Goal: Task Accomplishment & Management: Use online tool/utility

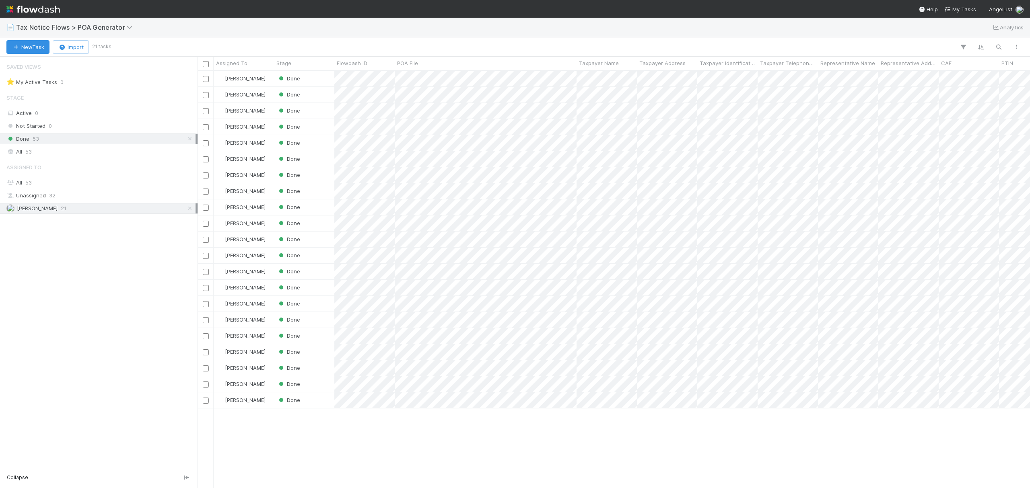
scroll to position [8, 8]
click at [70, 44] on button "Import" at bounding box center [71, 47] width 36 height 14
click at [68, 68] on div "Import from CSV" at bounding box center [61, 66] width 66 height 12
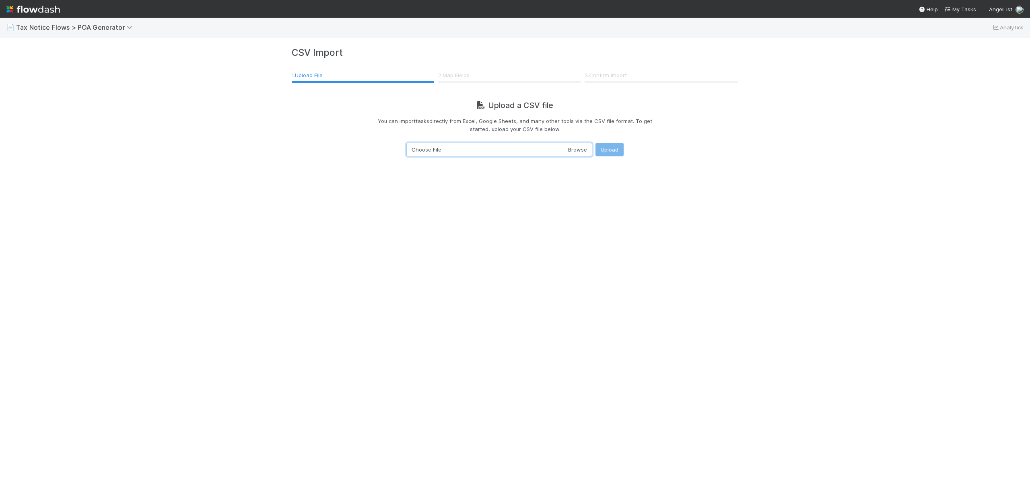
click at [574, 148] on input "Choose File" at bounding box center [499, 150] width 186 height 14
type input "C:\fakepath\tax-notice-flows-tax-entities-non-ss-4-non-foreign-partnership-non-…"
click at [608, 148] on button "Upload" at bounding box center [609, 150] width 28 height 14
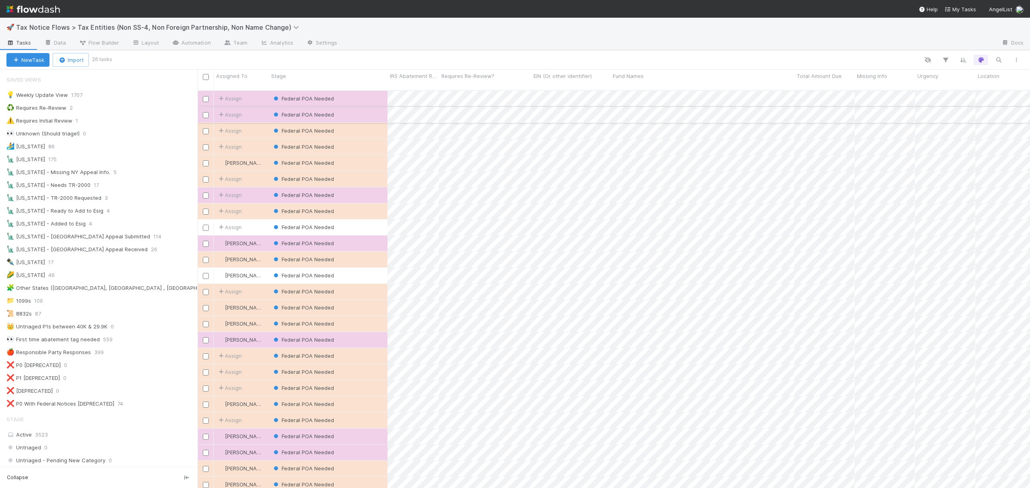
click at [204, 112] on input "checkbox" at bounding box center [206, 115] width 6 height 6
click at [204, 128] on input "checkbox" at bounding box center [206, 131] width 6 height 6
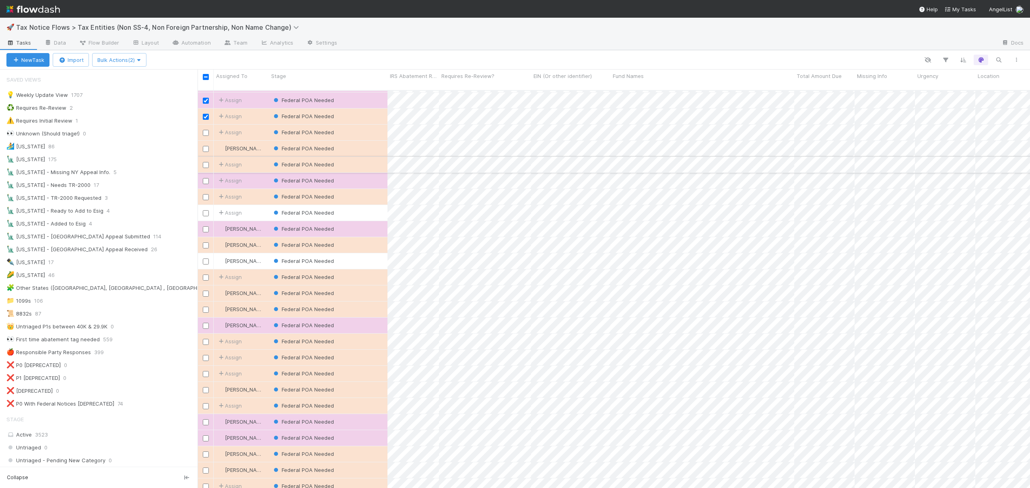
scroll to position [23, 0]
click at [206, 420] on input "checkbox" at bounding box center [206, 423] width 6 height 6
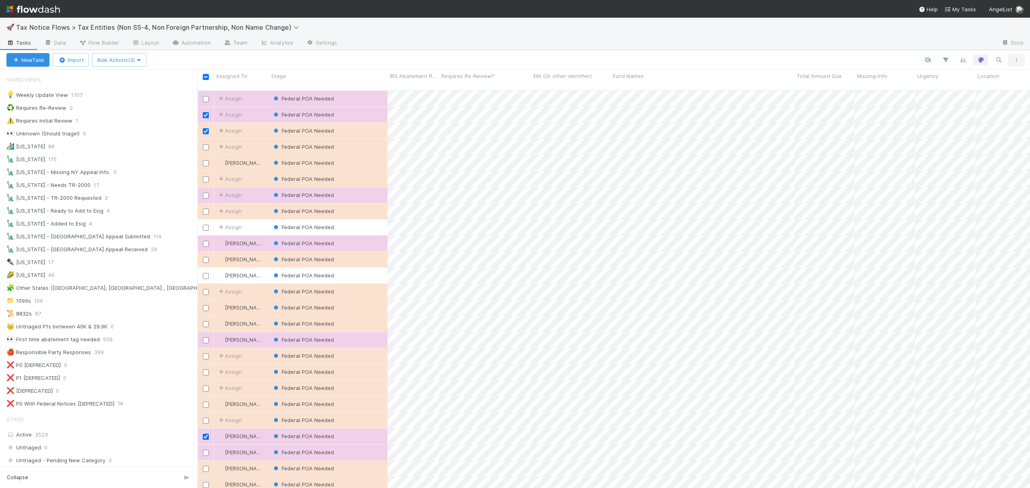
click at [1018, 62] on icon "button" at bounding box center [1016, 60] width 8 height 5
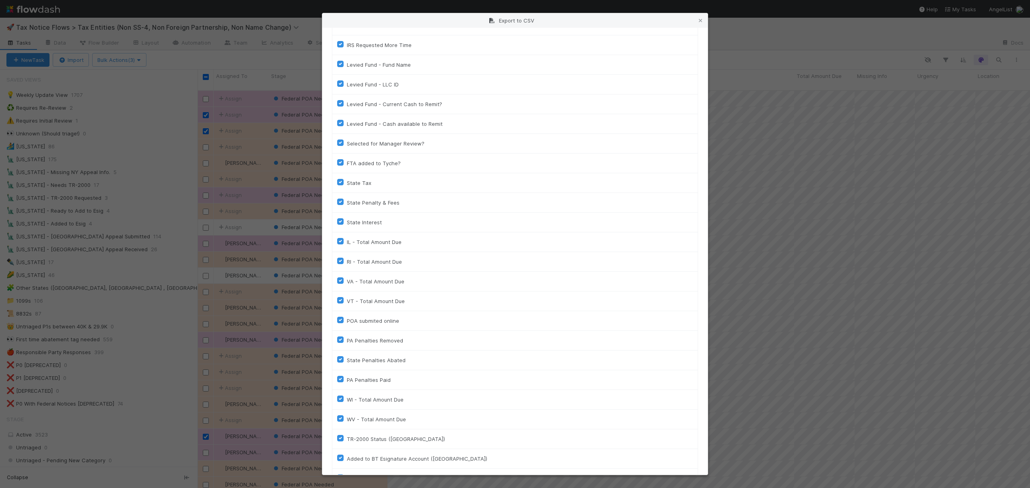
scroll to position [1392, 0]
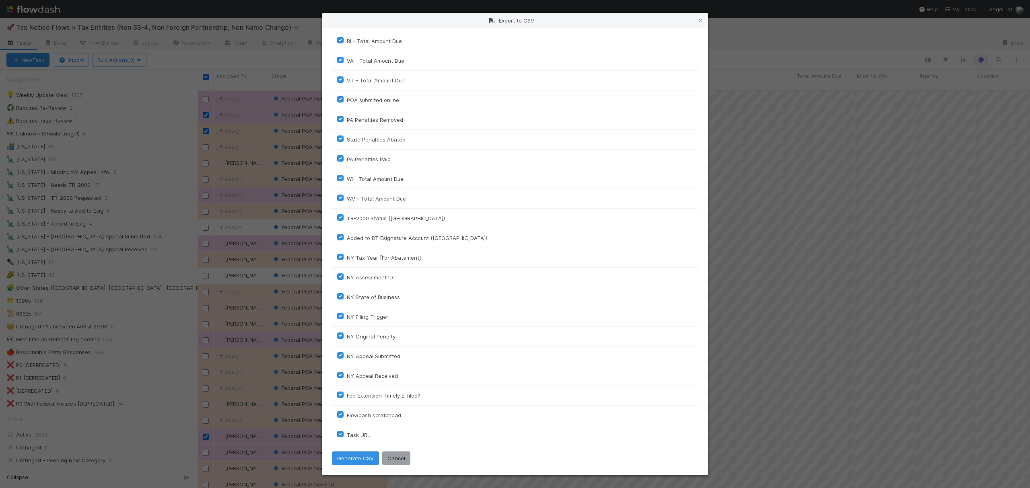
click at [353, 448] on div "Your current view, with a total of 26 tasks , will be exported. Column Assigned…" at bounding box center [514, 251] width 385 height 447
click at [355, 459] on button "Generate CSV" at bounding box center [355, 459] width 47 height 14
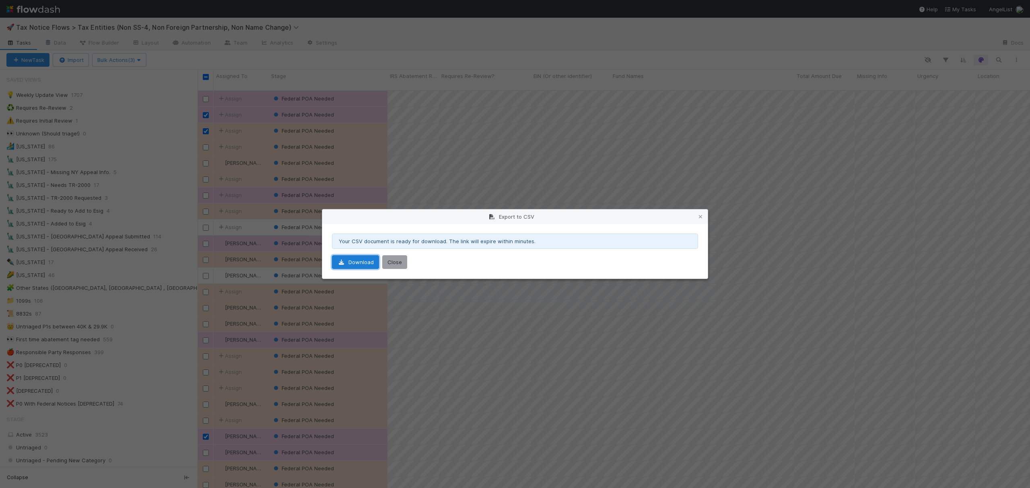
click at [340, 263] on icon at bounding box center [341, 262] width 8 height 5
click at [699, 219] on icon at bounding box center [700, 216] width 8 height 5
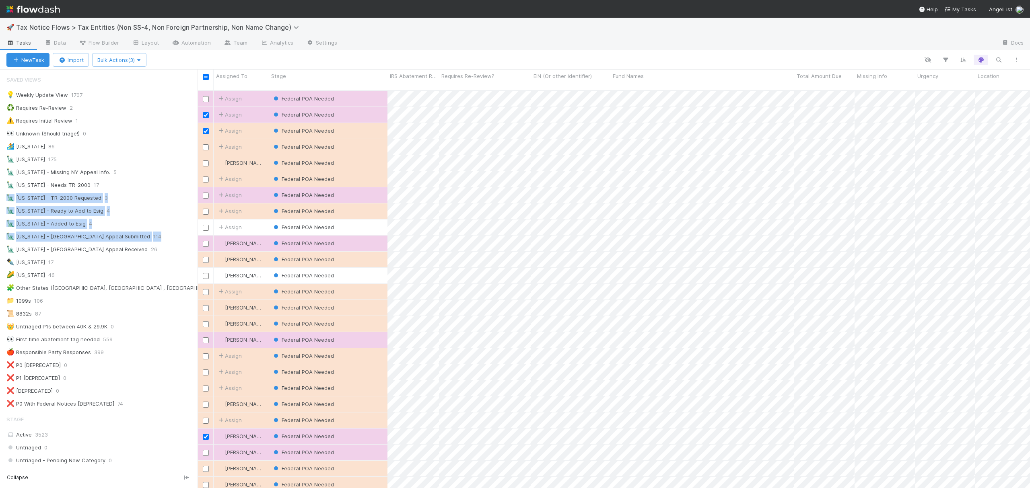
drag, startPoint x: 187, startPoint y: 189, endPoint x: 190, endPoint y: 237, distance: 48.4
click at [190, 237] on div "Saved Views 💡 Weekly Update View 1707 ♻️ Requires Re-Review 2 ⚠️ Requires Initi…" at bounding box center [99, 268] width 198 height 397
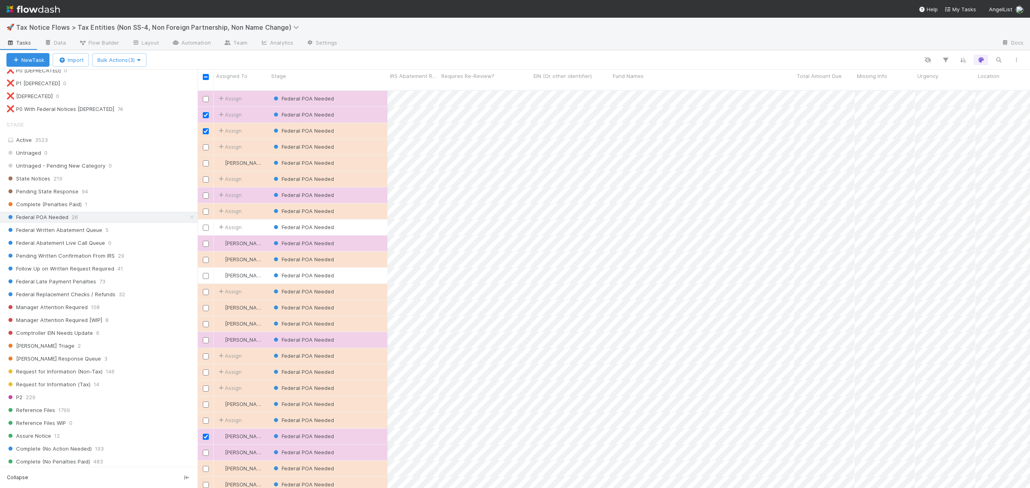
scroll to position [298, 0]
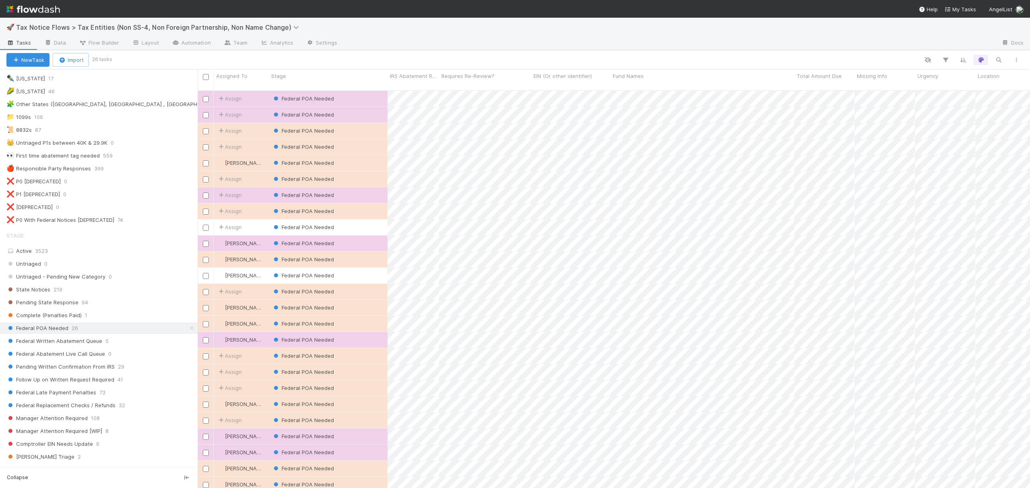
scroll to position [190, 0]
click at [290, 59] on div at bounding box center [568, 60] width 914 height 10
click at [1018, 64] on button "button" at bounding box center [1016, 60] width 14 height 10
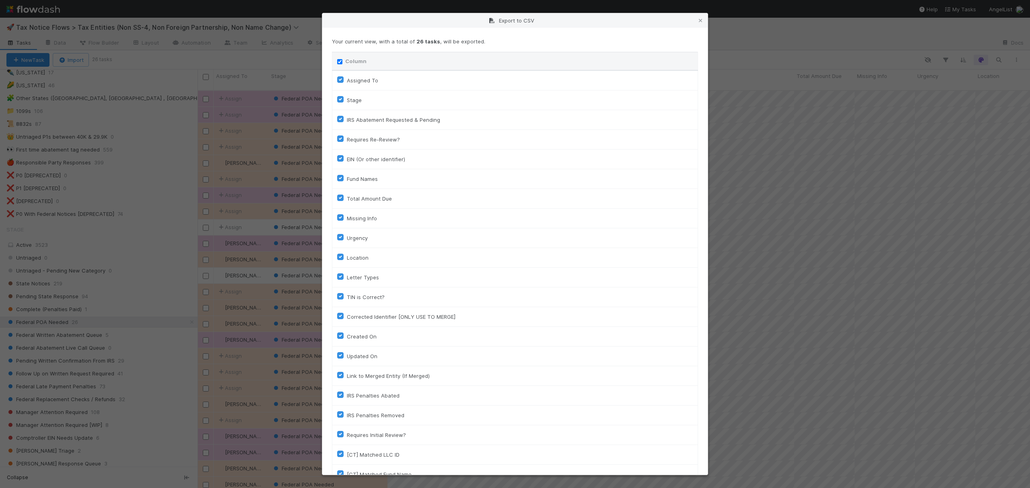
scroll to position [1392, 0]
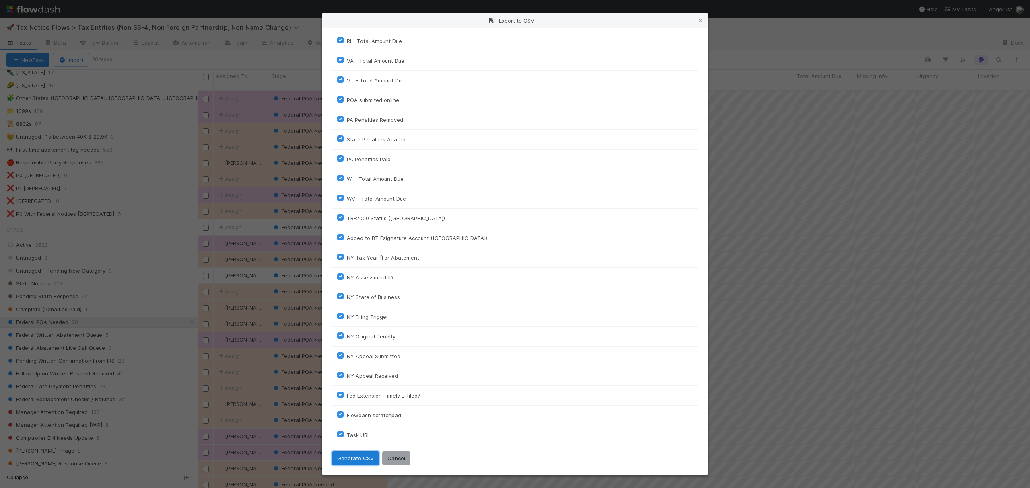
click at [351, 461] on button "Generate CSV" at bounding box center [355, 459] width 47 height 14
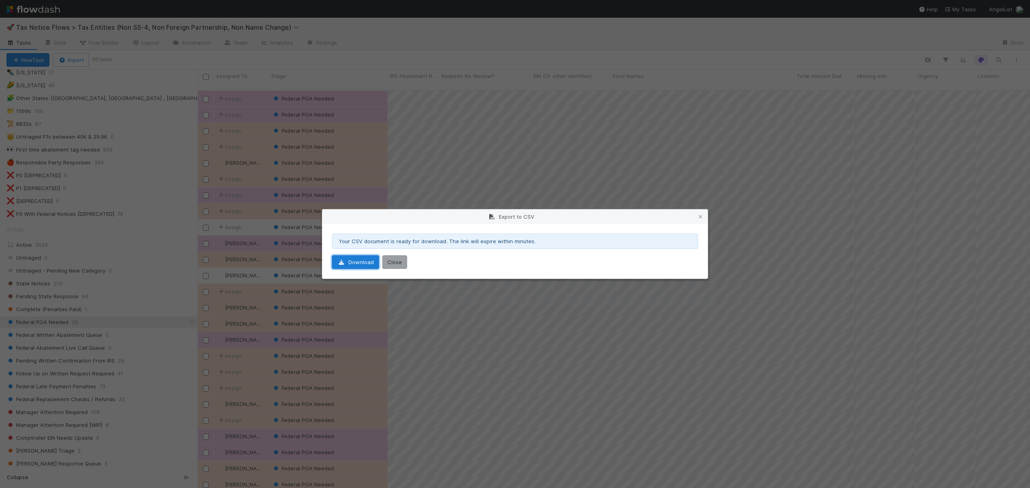
click at [362, 258] on link "Download" at bounding box center [355, 262] width 47 height 14
drag, startPoint x: 735, startPoint y: 134, endPoint x: 785, endPoint y: 63, distance: 86.3
click at [735, 134] on div "Export to CSV Your CSV document is ready for download. The link will expire wit…" at bounding box center [515, 244] width 1030 height 488
click at [665, 156] on div "Export to CSV Your CSV document is ready for download. The link will expire wit…" at bounding box center [515, 244] width 1030 height 488
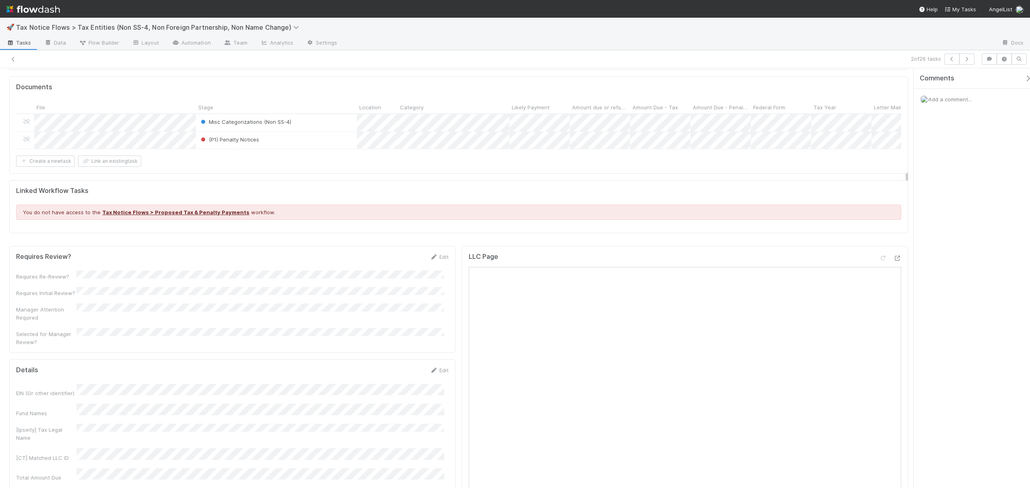
scroll to position [70, 0]
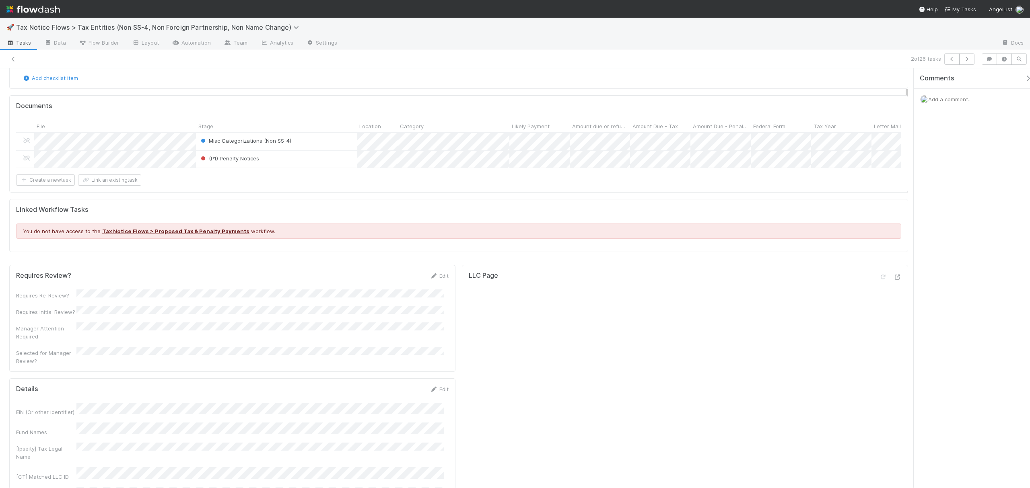
drag, startPoint x: 906, startPoint y: 111, endPoint x: 905, endPoint y: 129, distance: 18.1
click at [308, 161] on div "(P1) Penalty Notices" at bounding box center [276, 159] width 161 height 17
click at [13, 58] on icon at bounding box center [13, 59] width 8 height 5
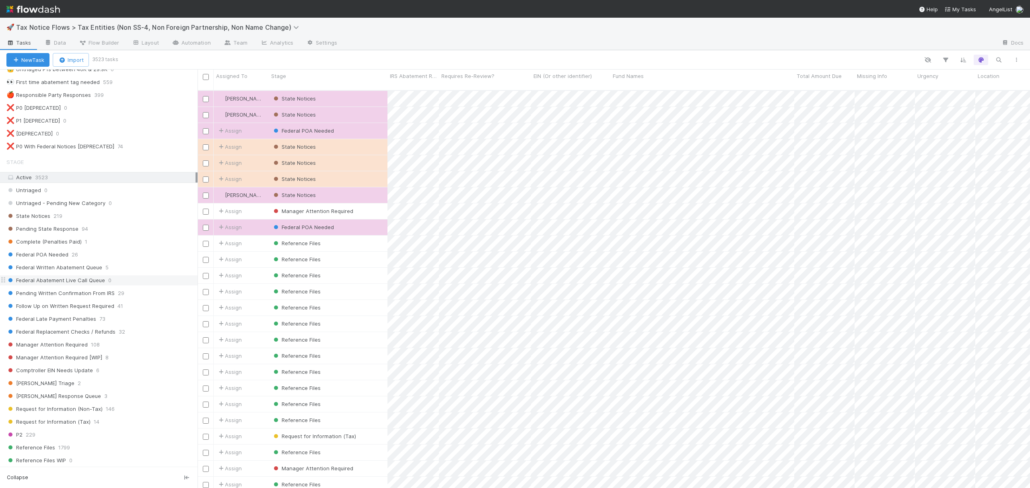
scroll to position [259, 0]
click at [134, 258] on div "Federal POA Needed 26" at bounding box center [101, 253] width 191 height 10
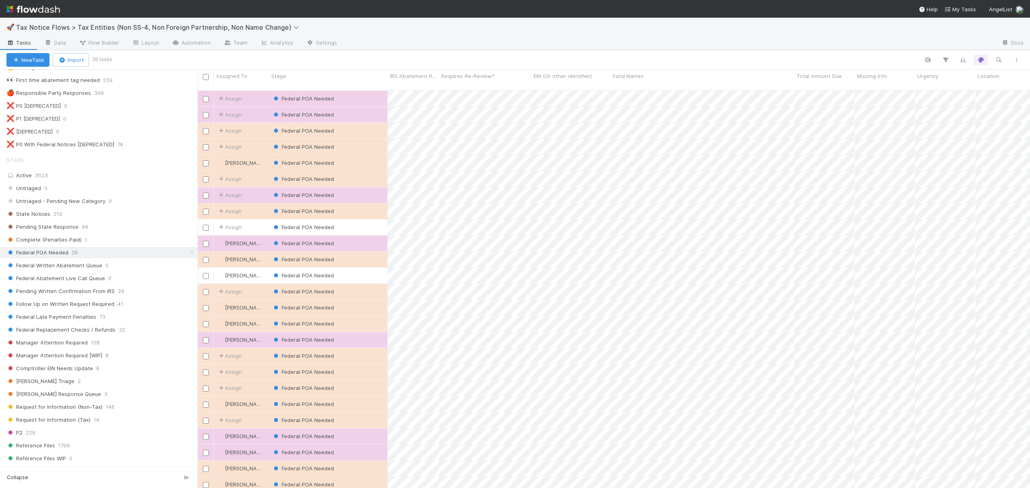
scroll to position [396, 824]
click at [1018, 60] on icon "button" at bounding box center [1016, 60] width 8 height 5
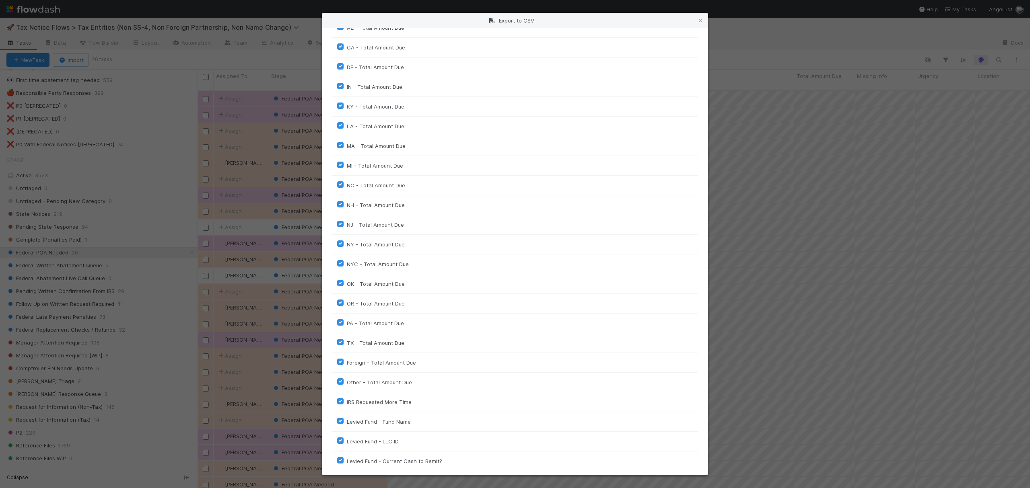
scroll to position [1392, 0]
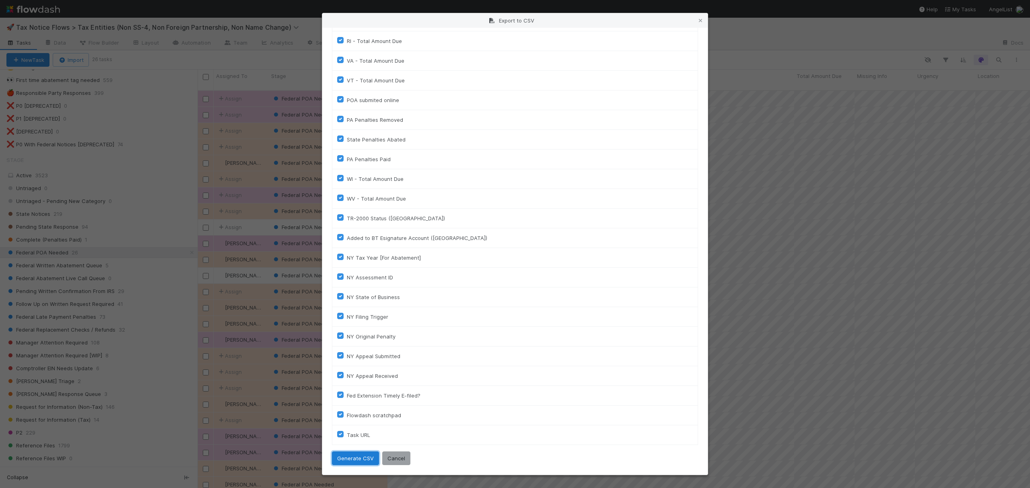
click at [348, 457] on button "Generate CSV" at bounding box center [355, 459] width 47 height 14
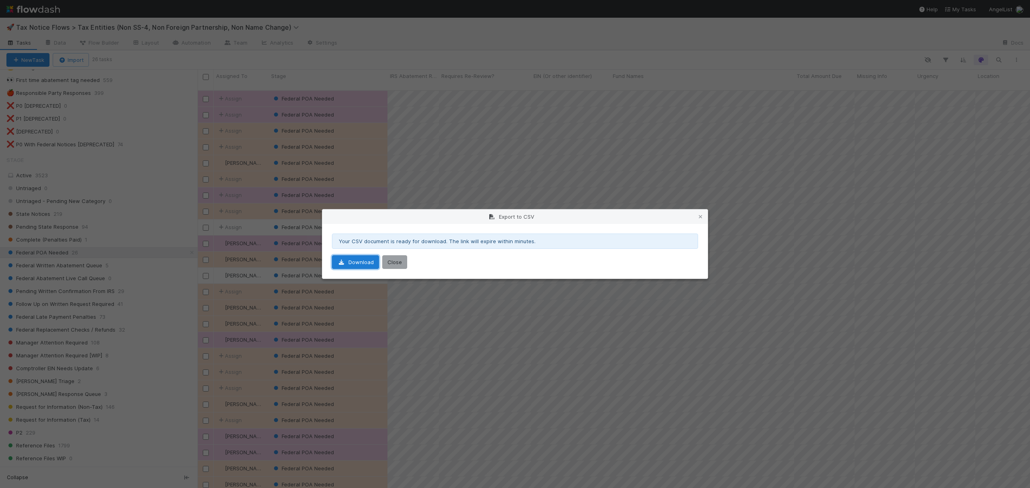
click at [356, 261] on link "Download" at bounding box center [355, 262] width 47 height 14
click at [703, 214] on icon at bounding box center [700, 216] width 8 height 5
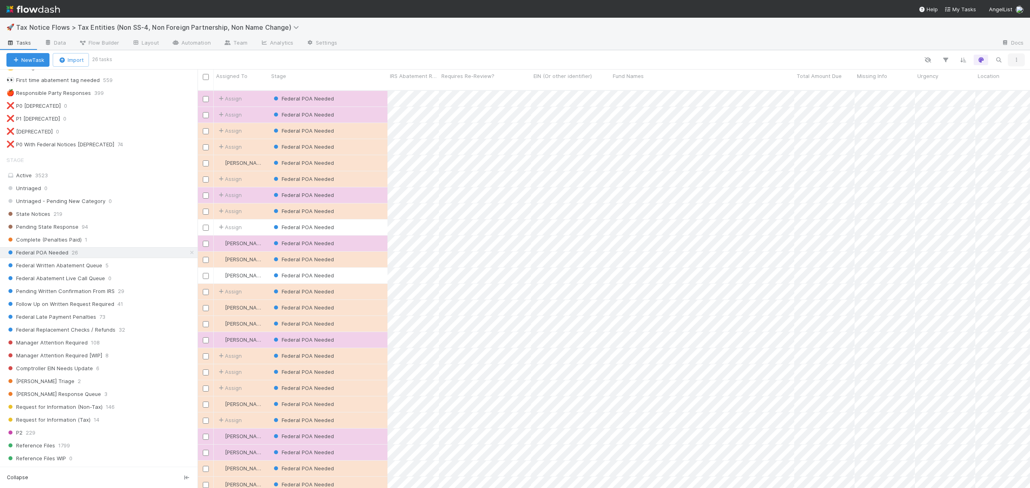
click at [1015, 63] on button "button" at bounding box center [1016, 60] width 14 height 10
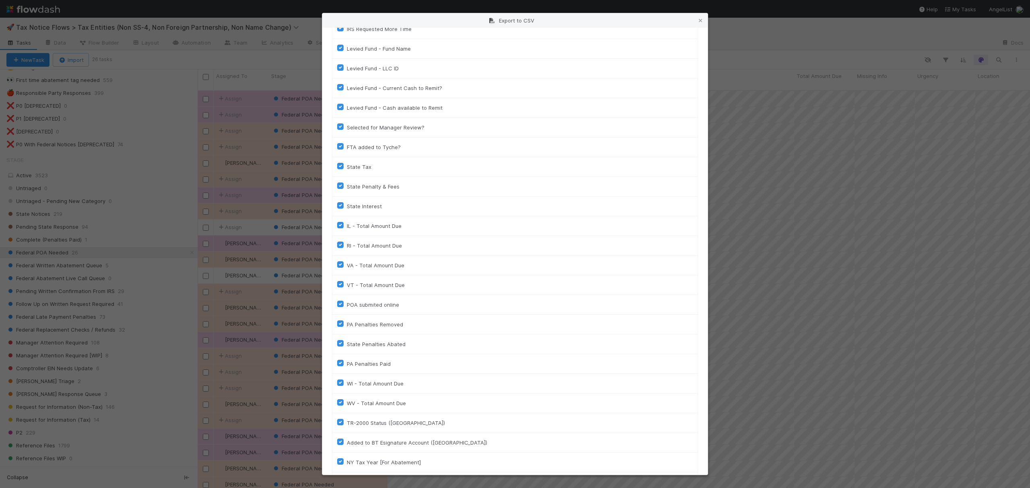
scroll to position [1392, 0]
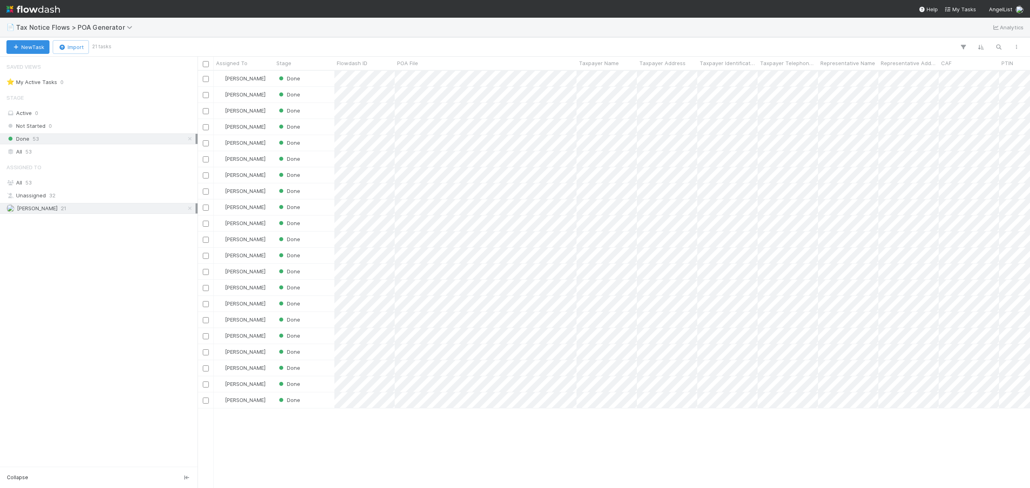
scroll to position [409, 824]
click at [77, 47] on button "Import" at bounding box center [71, 47] width 36 height 14
click at [72, 64] on div "Import from CSV" at bounding box center [61, 66] width 66 height 12
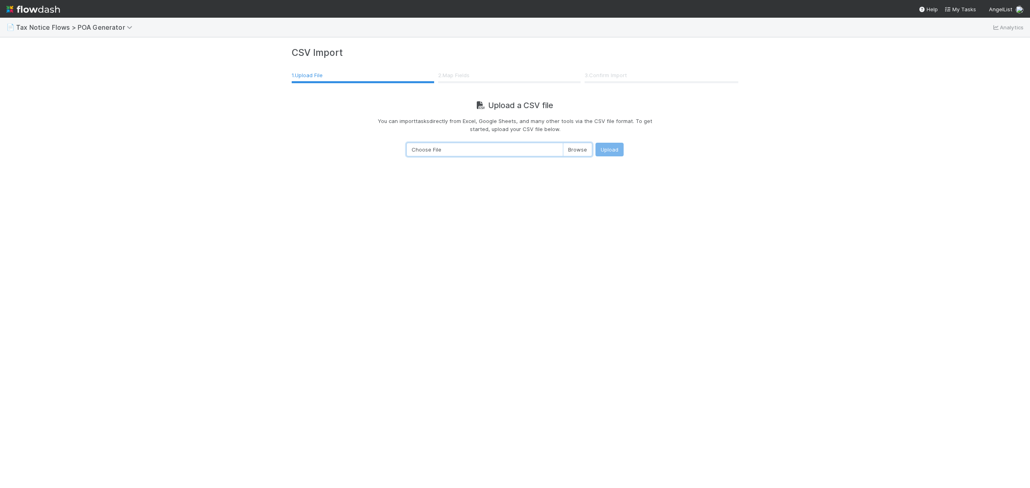
click at [576, 146] on input "Choose File" at bounding box center [499, 150] width 186 height 14
type input "C:\fakepath\tax-notice-flows-tax-entities-non-ss-4-non-foreign-partnership-non-…"
click at [609, 150] on button "Upload" at bounding box center [609, 150] width 28 height 14
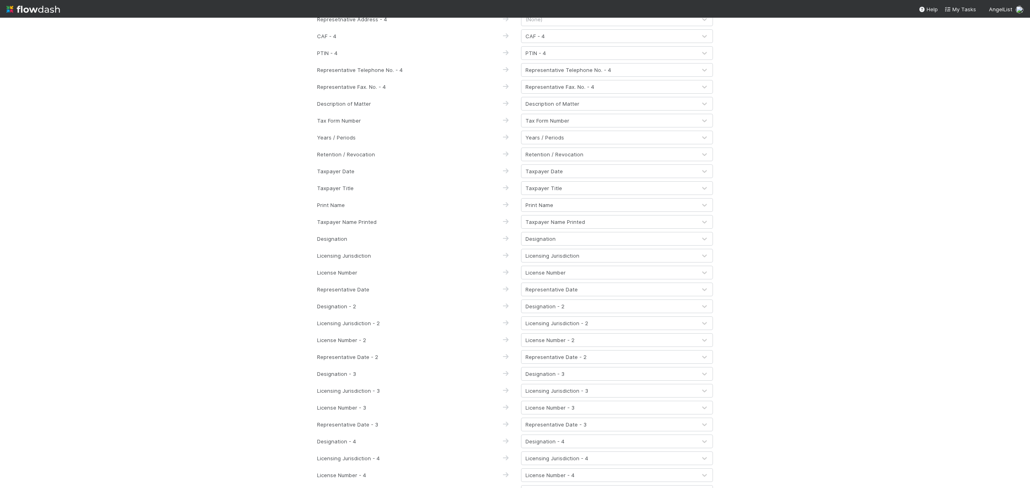
scroll to position [574, 0]
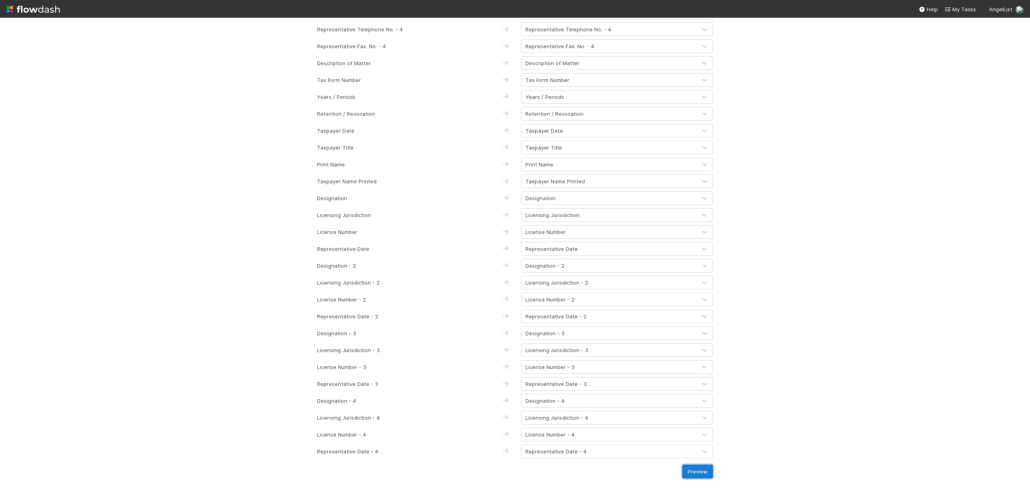
click at [696, 474] on button "Preview" at bounding box center [697, 472] width 31 height 14
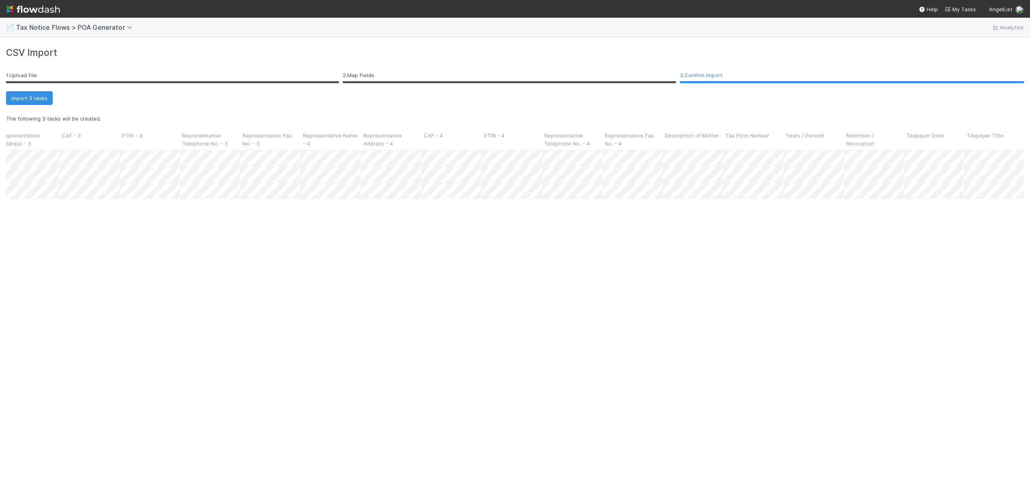
scroll to position [0, 1154]
click at [42, 29] on span "Tax Notice Flows > POA Generator" at bounding box center [76, 27] width 120 height 8
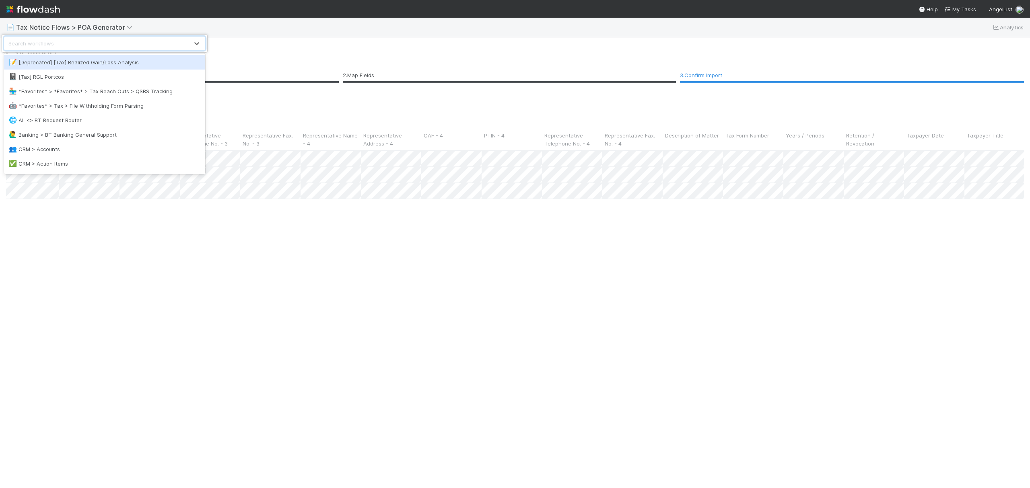
click at [349, 18] on div "option [Deprecated] [Tax] Realized Gain/Loss Analysis focused, 1 of 73. 73 resu…" at bounding box center [515, 244] width 1030 height 488
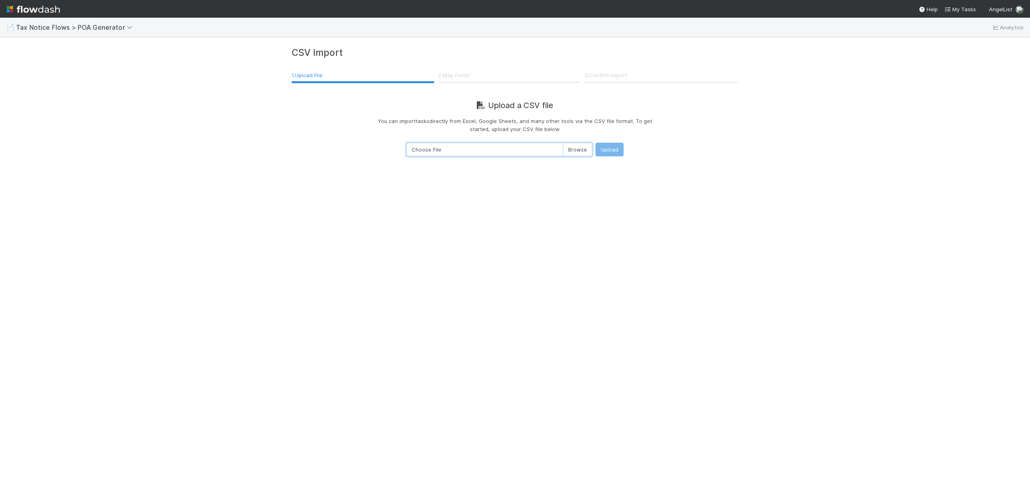
click at [570, 152] on input "Choose File" at bounding box center [499, 150] width 186 height 14
type input "C:\fakepath\tax-notice-flows-tax-entities-non-ss-4-non-foreign-partnership-non-…"
click at [599, 148] on button "Upload" at bounding box center [609, 150] width 28 height 14
click at [570, 148] on input "Choose File" at bounding box center [499, 150] width 186 height 14
click at [571, 150] on input "Choose File" at bounding box center [499, 150] width 186 height 14
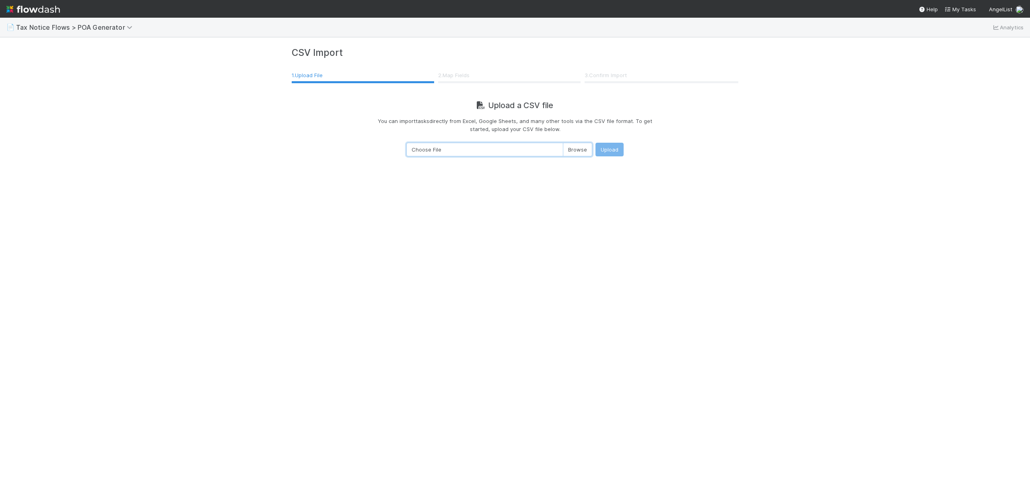
type input "C:\fakepath\tax-notice-flows-tax-entities-non-ss-4-non-foreign-partnership-non-…"
click at [603, 148] on button "Upload" at bounding box center [609, 150] width 28 height 14
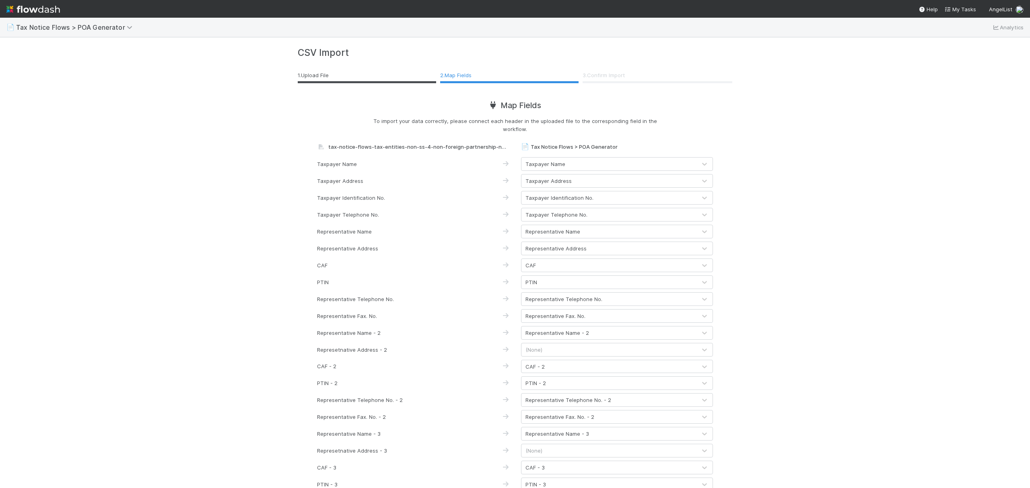
scroll to position [574, 0]
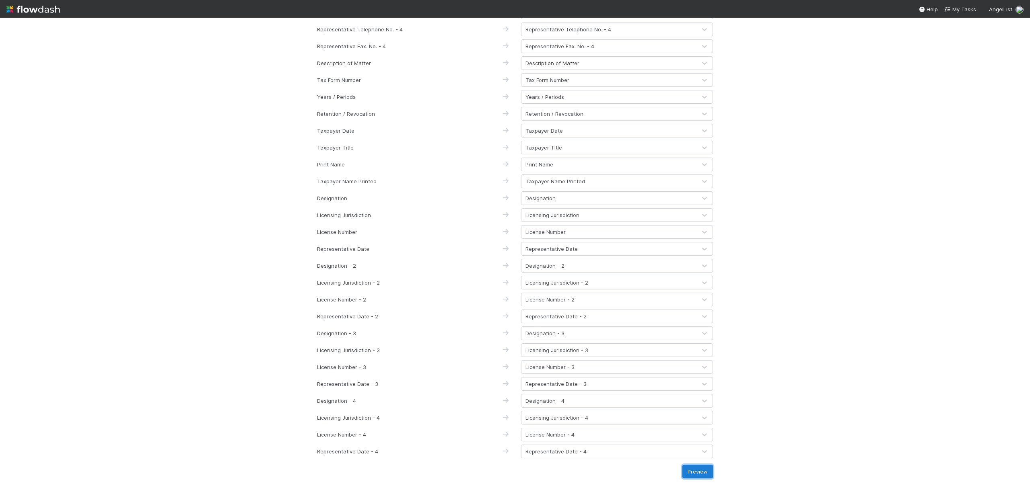
click at [689, 471] on button "Preview" at bounding box center [697, 472] width 31 height 14
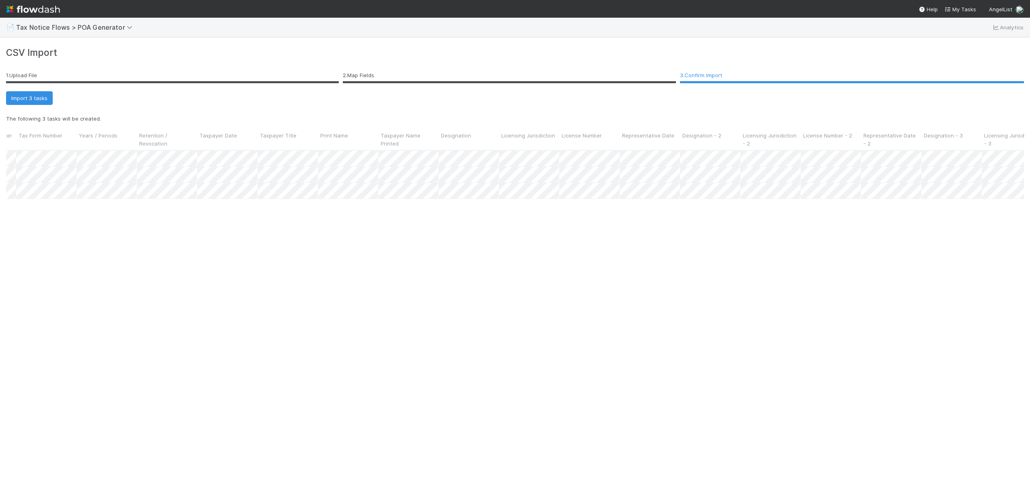
scroll to position [0, 1782]
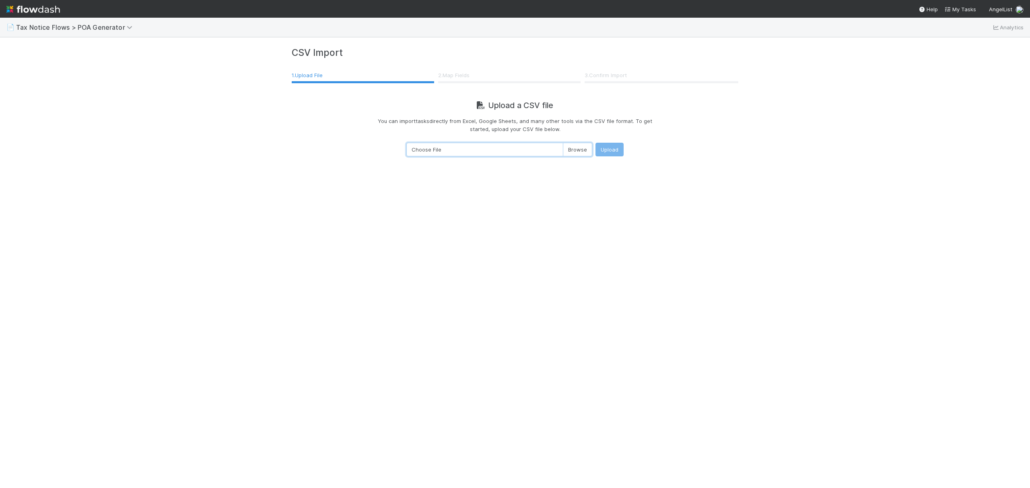
click at [583, 144] on input "Choose File" at bounding box center [499, 150] width 186 height 14
type input "C:\fakepath\tax-notice-flows-tax-entities-non-ss-4-non-foreign-partnership-non-…"
click at [610, 151] on button "Upload" at bounding box center [609, 150] width 28 height 14
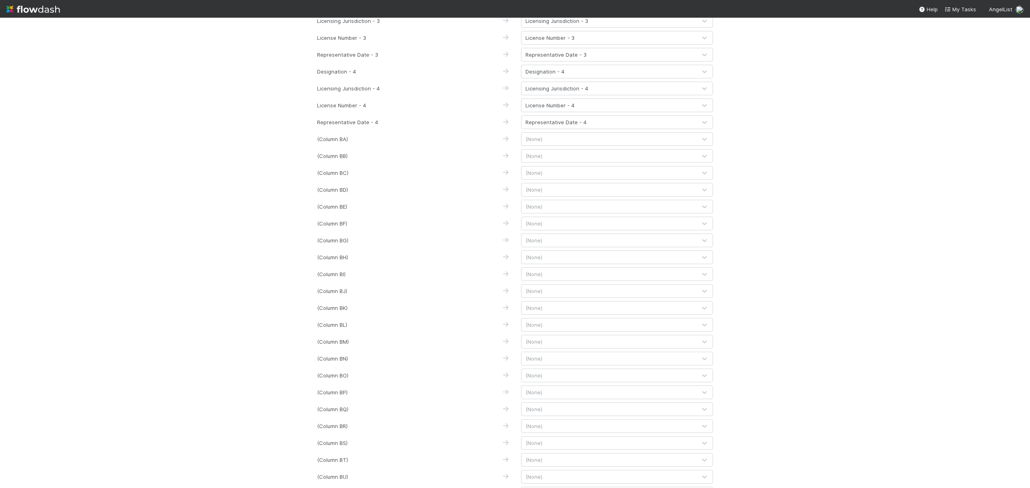
scroll to position [834, 0]
click at [206, 189] on div "📄 Tax Notice Flows > POA Generator Analytics CSV Import 1 . Upload File 2 . Map…" at bounding box center [515, 253] width 1030 height 471
click at [699, 474] on button "Preview" at bounding box center [697, 472] width 31 height 14
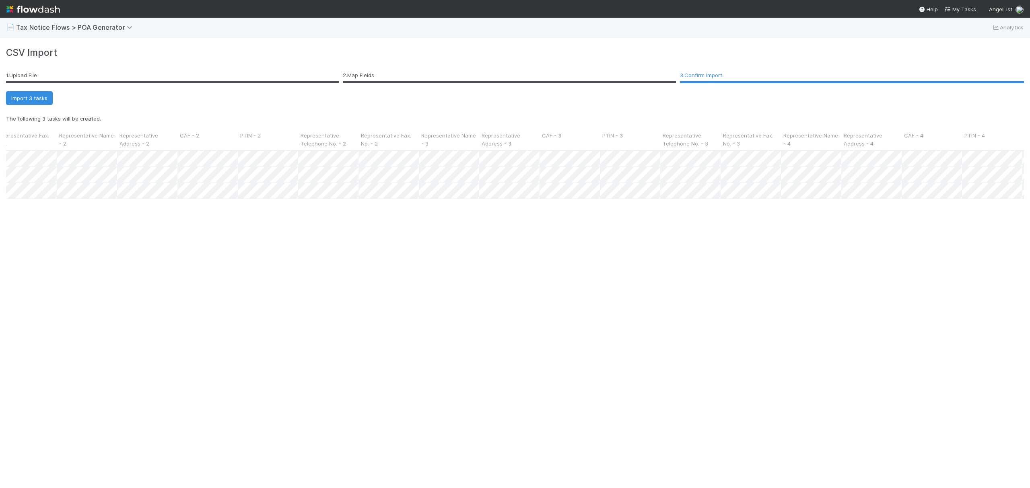
scroll to position [0, 2]
click at [37, 97] on button "Import 3 tasks" at bounding box center [29, 98] width 47 height 14
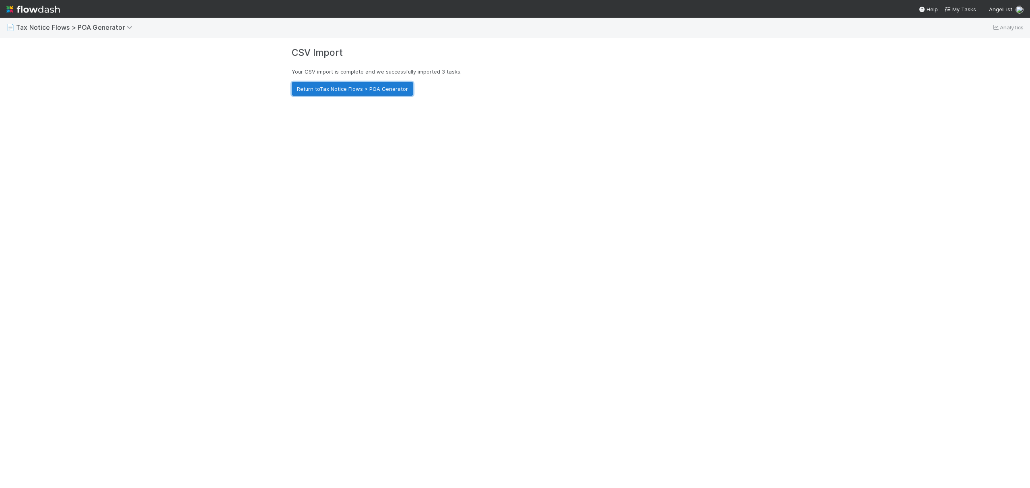
click at [364, 87] on link "Return to Tax Notice Flows > POA Generator" at bounding box center [352, 89] width 121 height 14
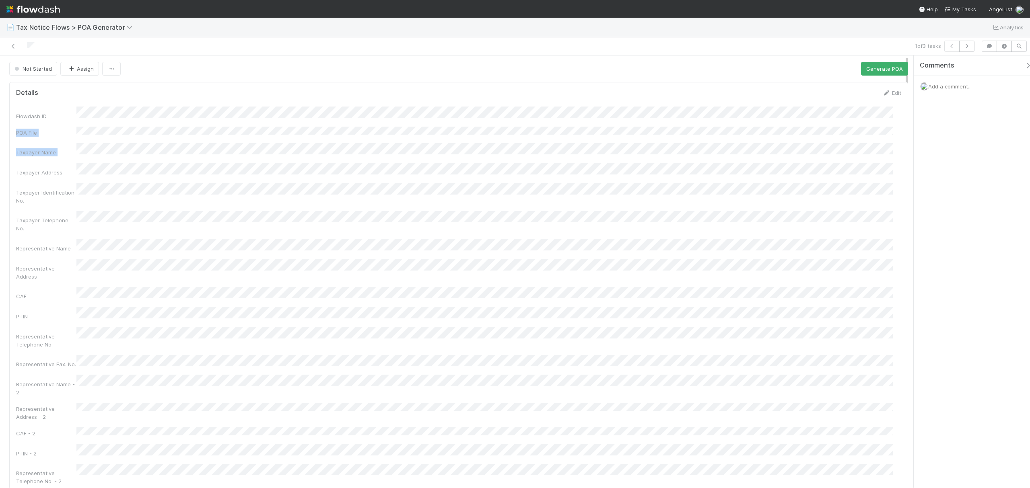
drag, startPoint x: 905, startPoint y: 106, endPoint x: 907, endPoint y: 150, distance: 43.5
drag, startPoint x: 906, startPoint y: 105, endPoint x: 904, endPoint y: -51, distance: 156.1
click at [904, 0] on html "📄 Tax Notice Flows > POA Generator Analytics 1 of 3 tasks Not Started Assign Ge…" at bounding box center [515, 244] width 1030 height 488
click at [13, 50] on link at bounding box center [13, 46] width 8 height 8
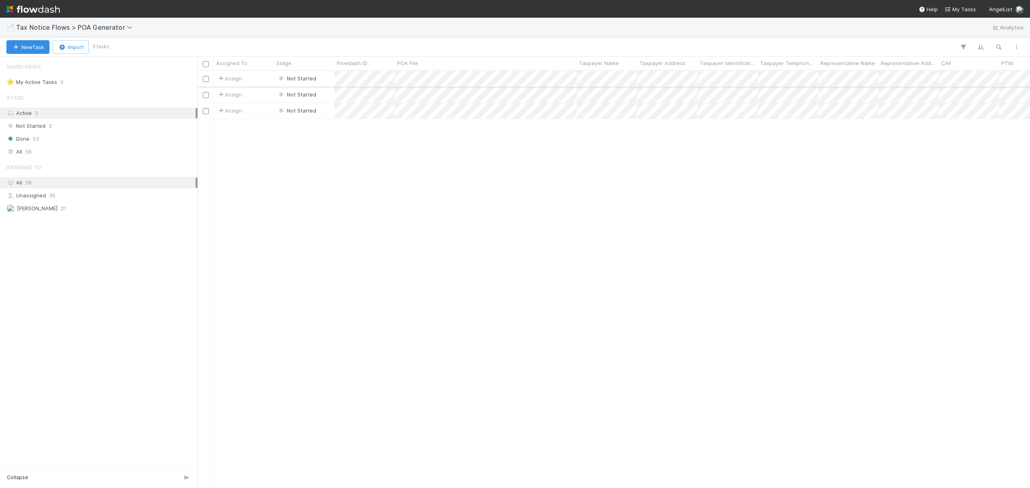
click at [205, 80] on input "checkbox" at bounding box center [206, 79] width 6 height 6
click at [203, 95] on input "checkbox" at bounding box center [206, 95] width 6 height 6
click at [207, 115] on div at bounding box center [206, 110] width 10 height 9
click at [205, 110] on input "checkbox" at bounding box center [206, 111] width 6 height 6
click at [143, 46] on icon "button" at bounding box center [139, 47] width 8 height 5
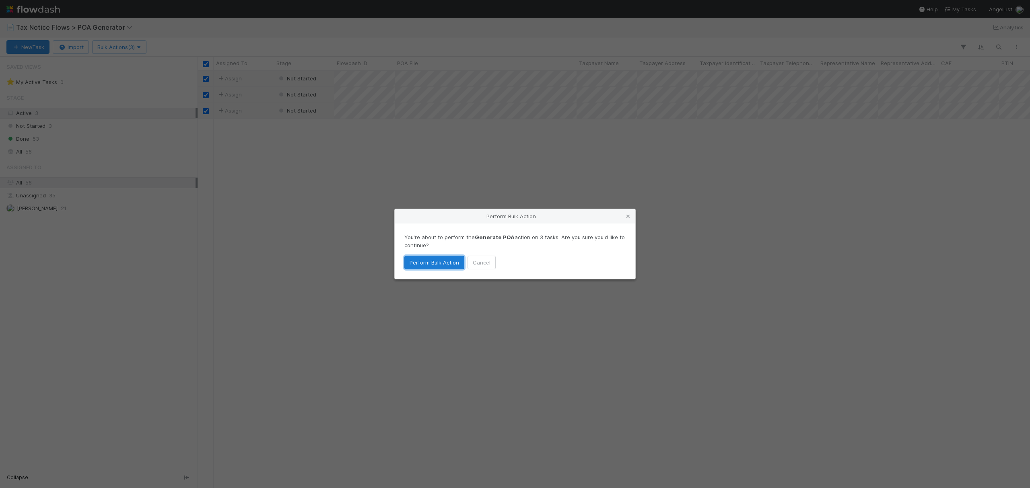
click at [436, 262] on button "Perform Bulk Action" at bounding box center [434, 263] width 60 height 14
checkbox input "false"
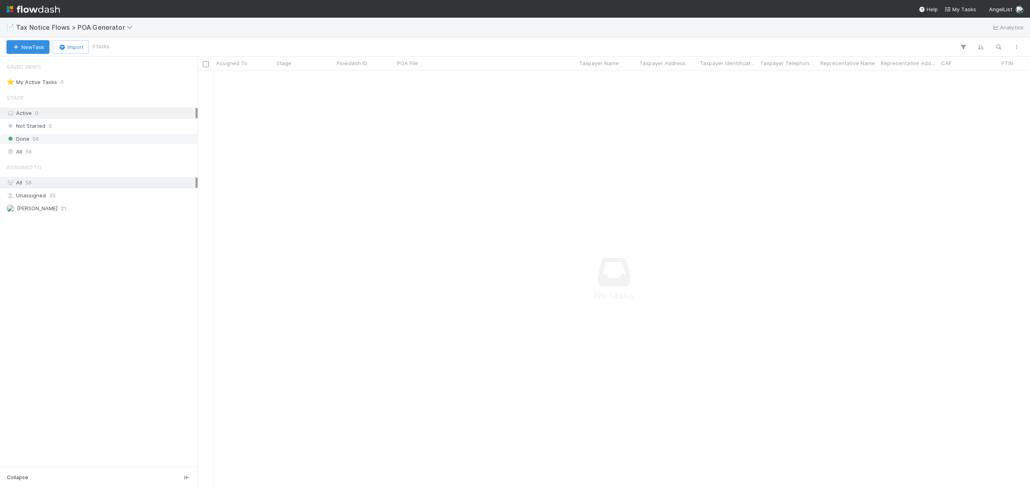
click at [73, 141] on div "Done 56" at bounding box center [100, 139] width 189 height 10
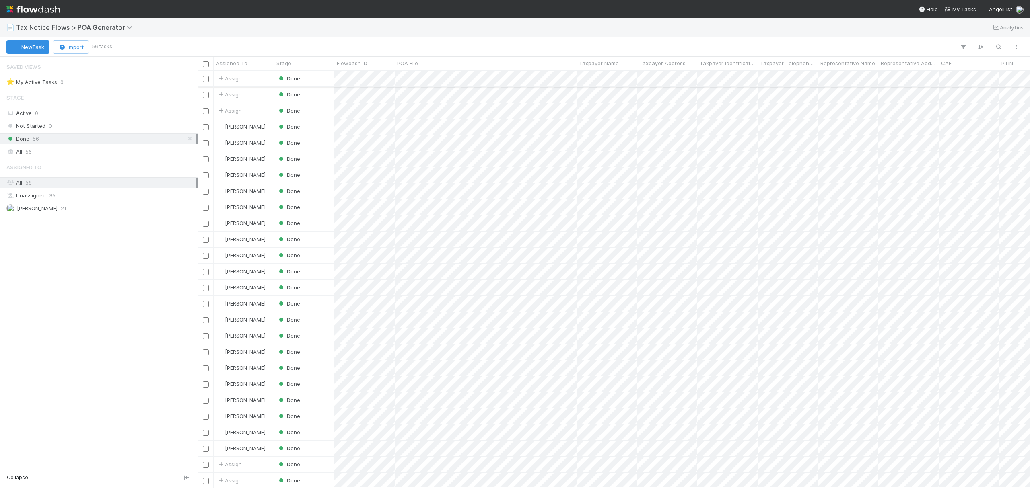
click at [206, 80] on input "checkbox" at bounding box center [206, 79] width 6 height 6
click at [206, 96] on input "checkbox" at bounding box center [206, 95] width 6 height 6
click at [205, 113] on input "checkbox" at bounding box center [206, 111] width 6 height 6
click at [1017, 43] on button "button" at bounding box center [1016, 47] width 14 height 10
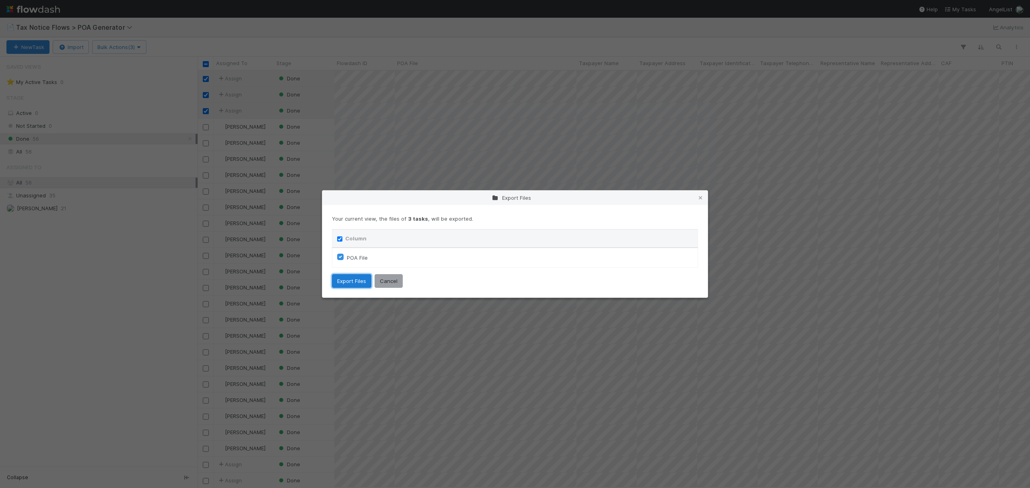
click at [356, 280] on button "Export Files" at bounding box center [351, 281] width 39 height 14
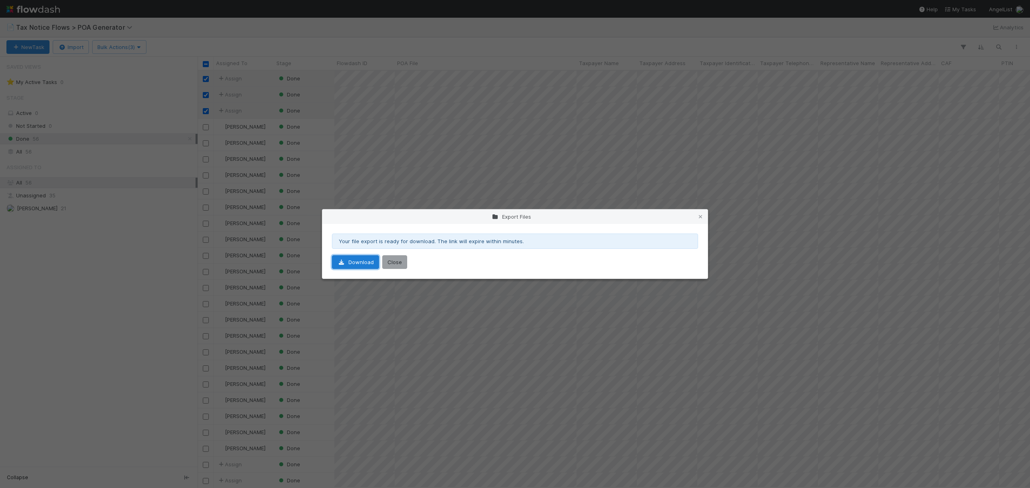
click at [363, 268] on link "Download" at bounding box center [355, 262] width 47 height 14
click at [291, 41] on div "Export Files Your file export is ready for download. The link will expire withi…" at bounding box center [515, 244] width 1030 height 488
click at [578, 166] on div "Export Files Your file export is ready for download. The link will expire withi…" at bounding box center [515, 244] width 1030 height 488
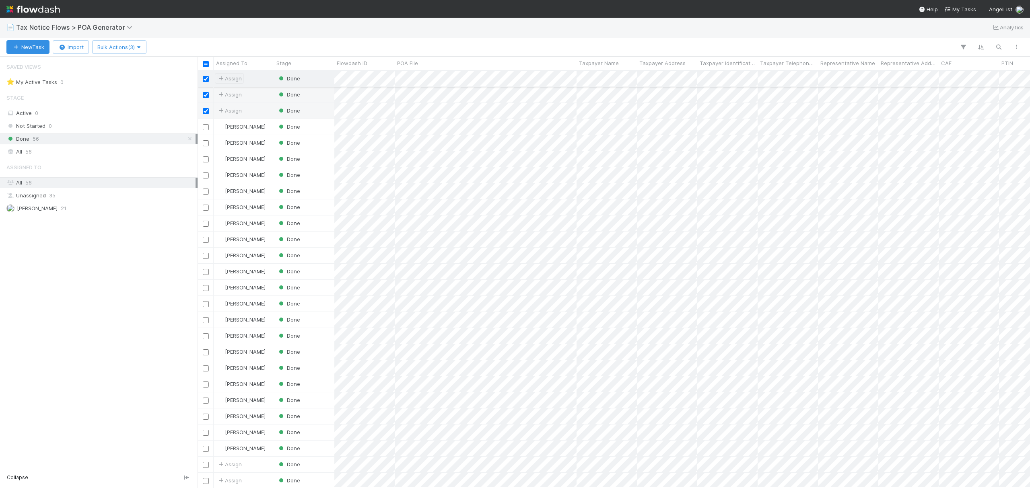
click at [242, 79] on span "Assign" at bounding box center [229, 78] width 25 height 8
click at [257, 107] on div "Fareeha Naim you" at bounding box center [270, 110] width 113 height 14
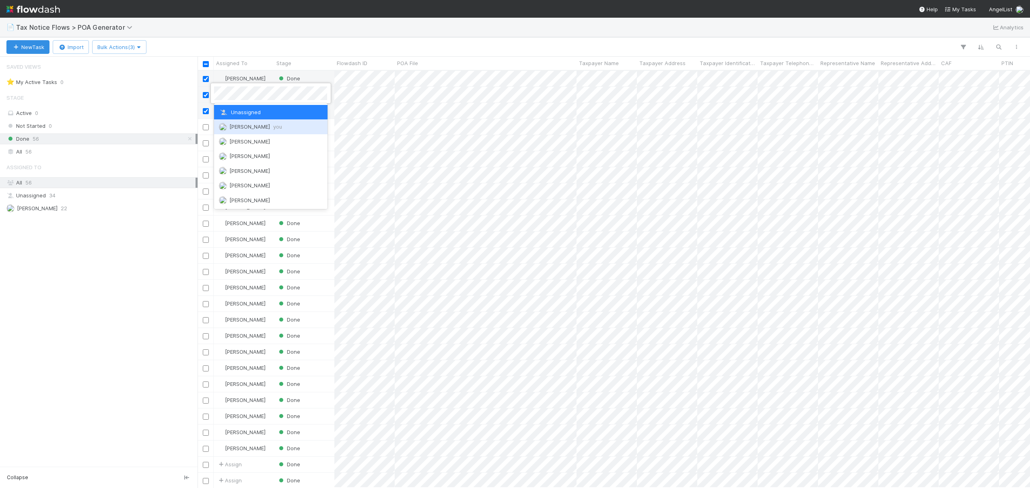
click at [246, 128] on span "Fareeha Naim you" at bounding box center [255, 126] width 53 height 6
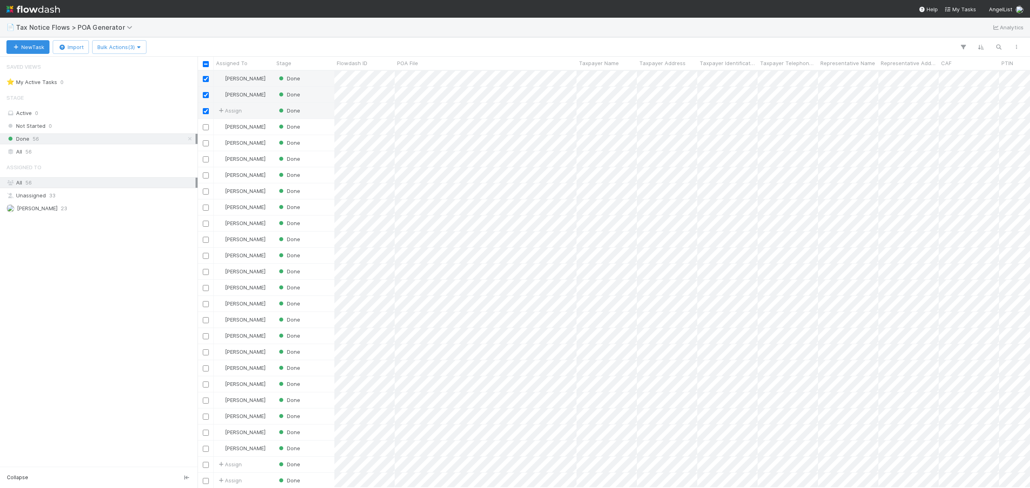
click at [227, 113] on span "Assign" at bounding box center [229, 111] width 25 height 8
click at [248, 140] on span "Fareeha Naim you" at bounding box center [255, 143] width 53 height 6
click at [466, 25] on div "📄 Tax Notice Flows > POA Generator Analytics" at bounding box center [515, 27] width 1030 height 19
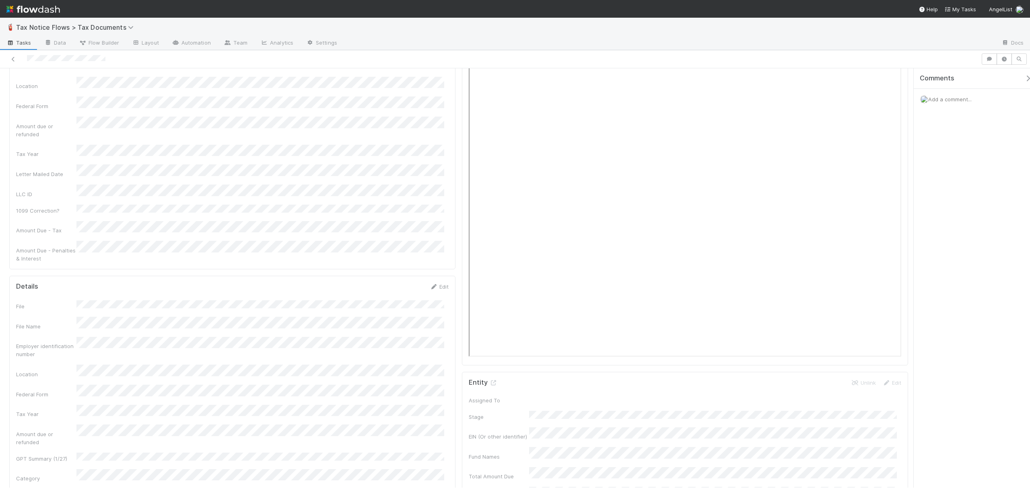
scroll to position [137, 0]
drag, startPoint x: 906, startPoint y: 104, endPoint x: 933, endPoint y: 125, distance: 34.9
click at [772, 125] on div "(P1) Penalty Notices Assign Get amount due Link By EIN ⭐ Parse Triage Details E…" at bounding box center [515, 278] width 1030 height 420
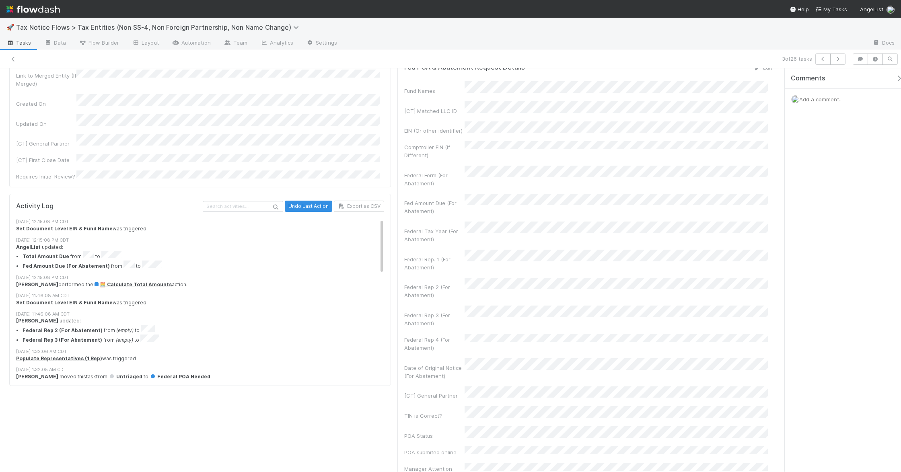
scroll to position [683, 0]
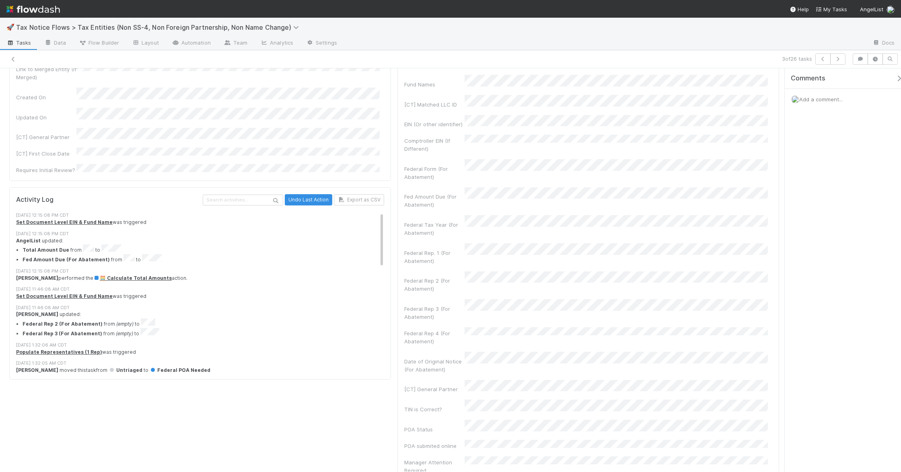
drag, startPoint x: 778, startPoint y: 103, endPoint x: 794, endPoint y: 273, distance: 170.5
click at [794, 273] on div "Federal POA Needed Assign Move to Written Abatement Queue Move to Live Call Que…" at bounding box center [450, 269] width 901 height 403
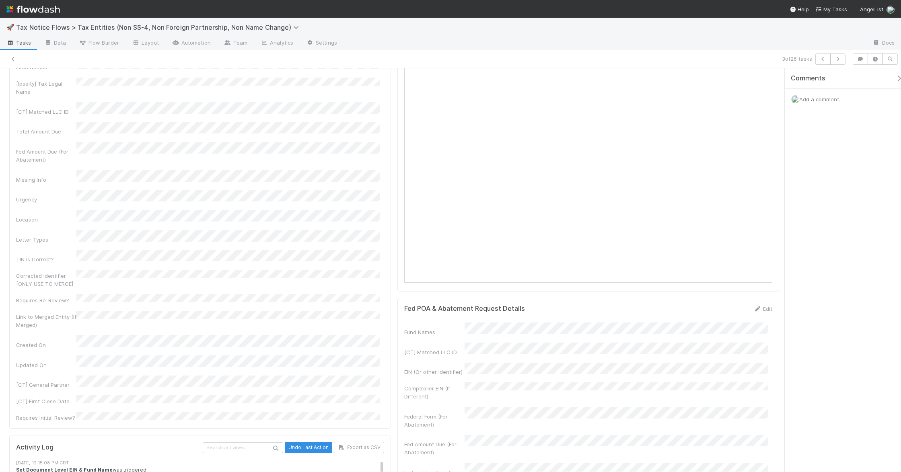
scroll to position [416, 0]
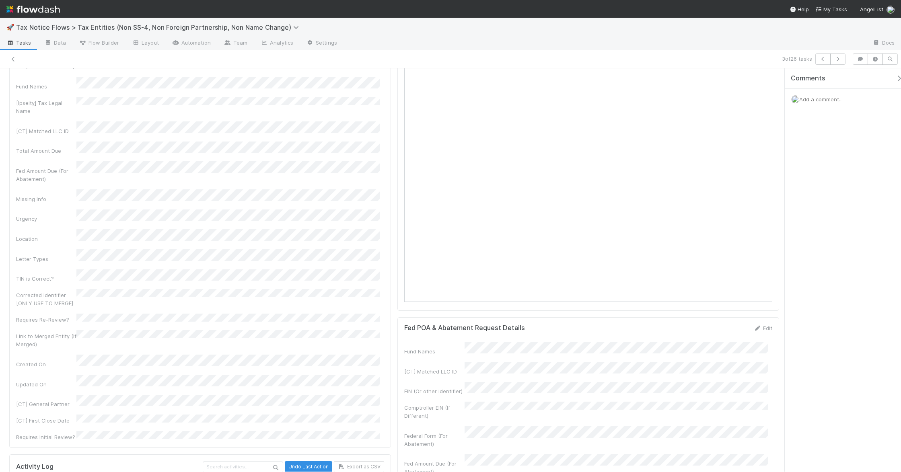
drag, startPoint x: 778, startPoint y: 253, endPoint x: 774, endPoint y: 187, distance: 66.4
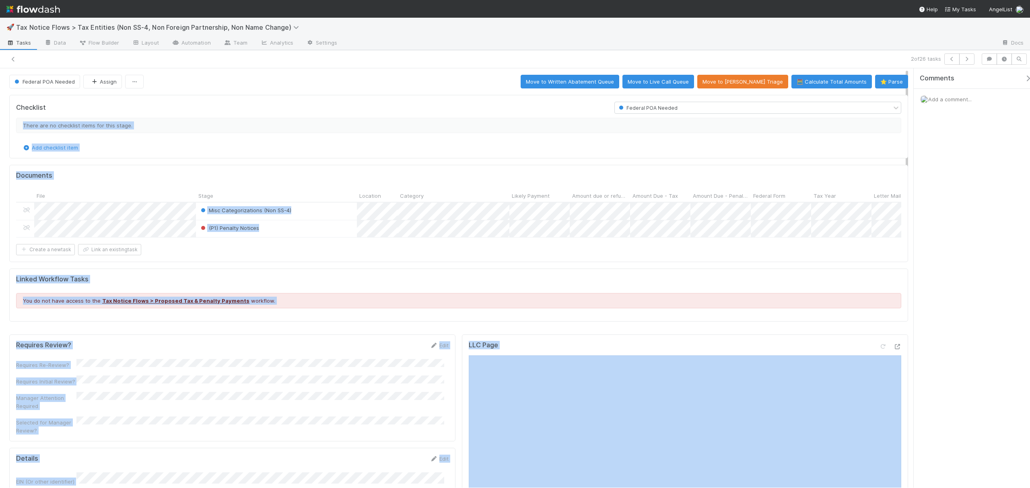
drag, startPoint x: 905, startPoint y: 97, endPoint x: 909, endPoint y: 151, distance: 54.1
click at [772, 151] on div "Federal POA Needed Assign Move to Written Abatement Queue Move to Live Call Que…" at bounding box center [515, 278] width 1030 height 420
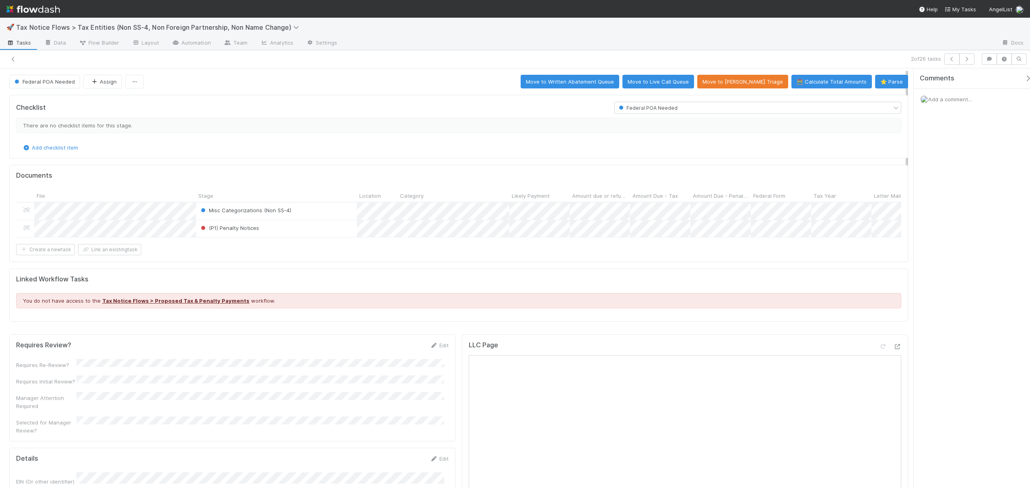
scroll to position [37, 0]
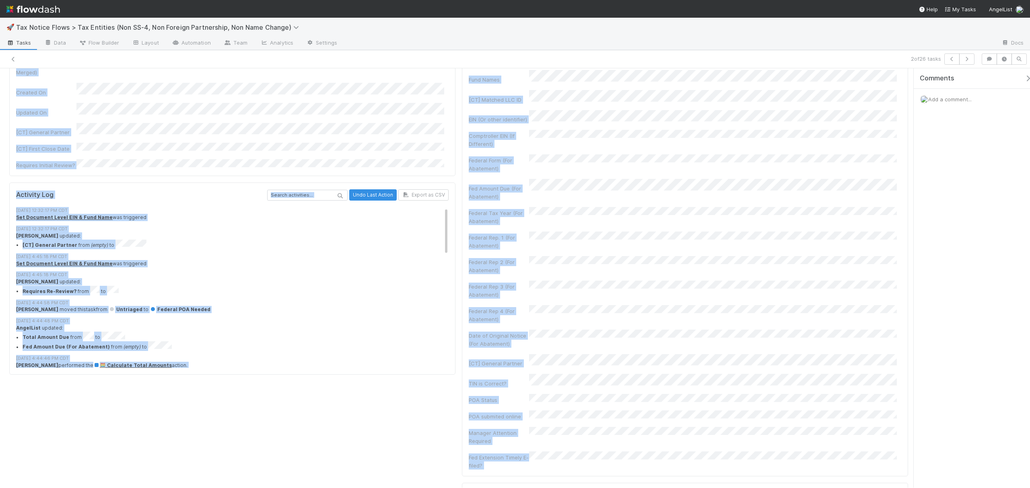
click at [772, 324] on div "Checklist Federal POA Needed There are no checklist items for this stage. Add c…" at bounding box center [458, 220] width 917 height 1633
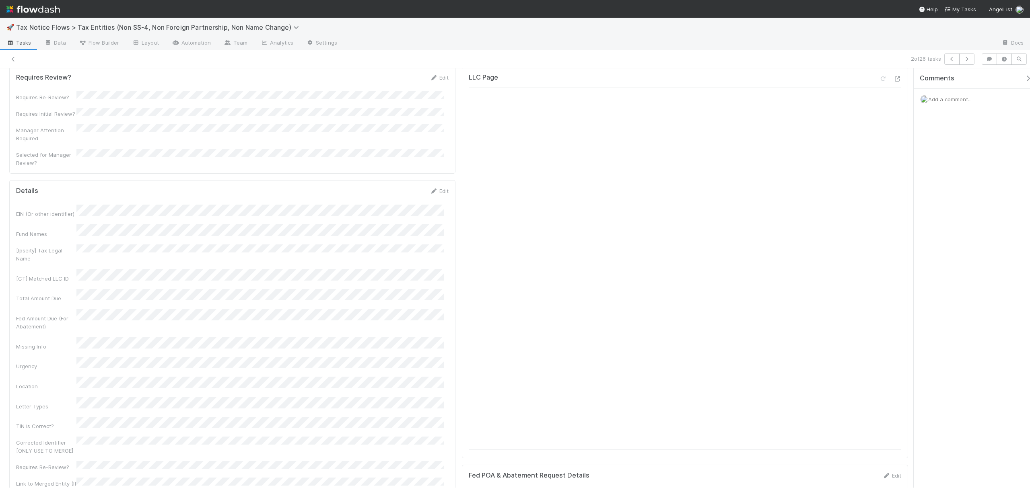
click at [772, 261] on div "Comments Add a comment..." at bounding box center [971, 278] width 116 height 420
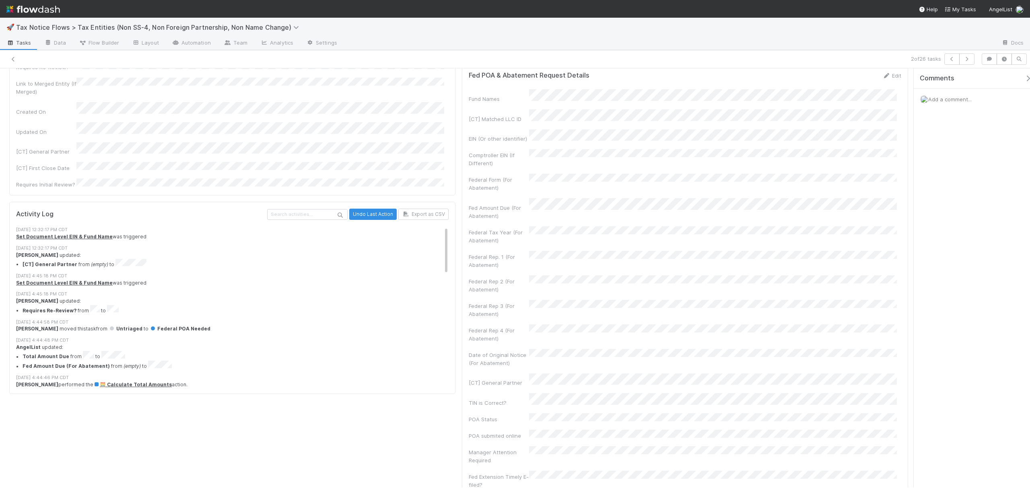
drag, startPoint x: 907, startPoint y: 196, endPoint x: 908, endPoint y: 300, distance: 103.8
click at [772, 300] on div "Checklist Federal POA Needed There are no checklist items for this stage. Add c…" at bounding box center [458, 240] width 917 height 1633
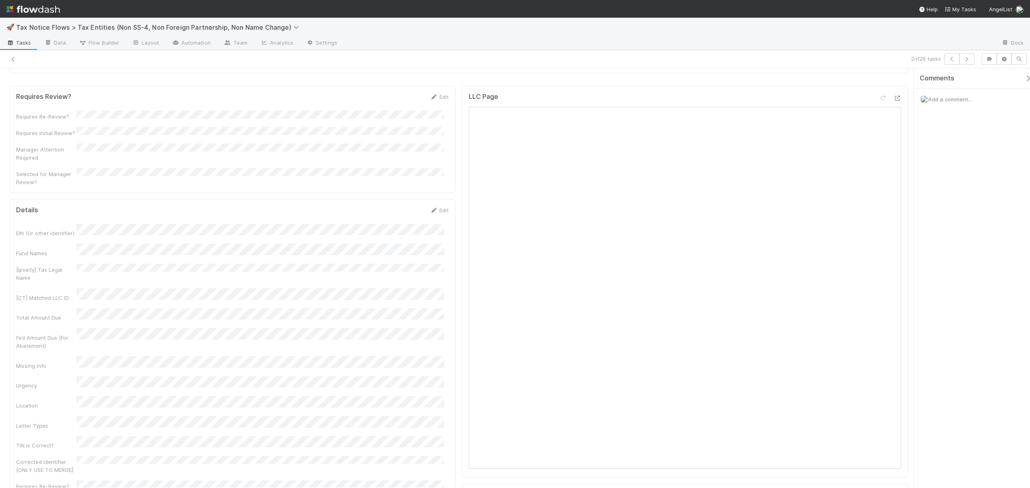
drag, startPoint x: 908, startPoint y: 169, endPoint x: 906, endPoint y: 216, distance: 47.1
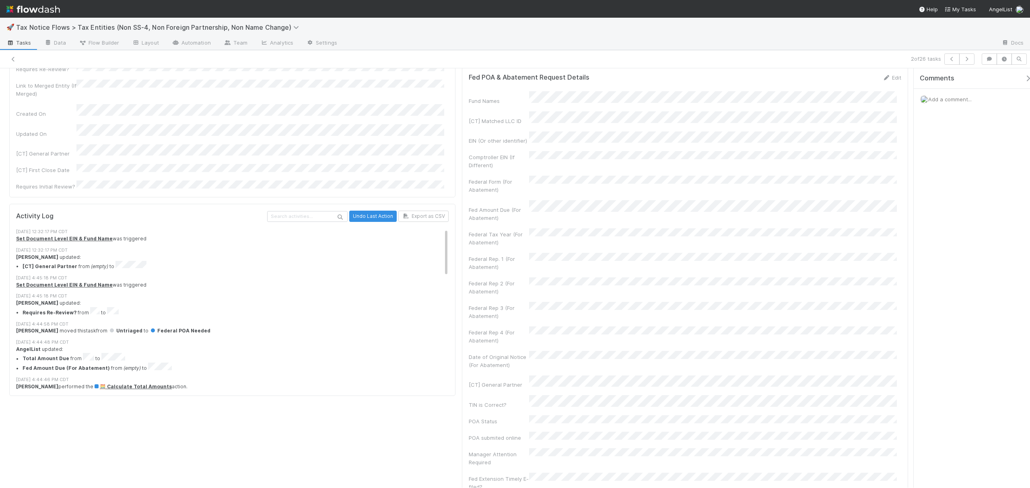
scroll to position [641, 0]
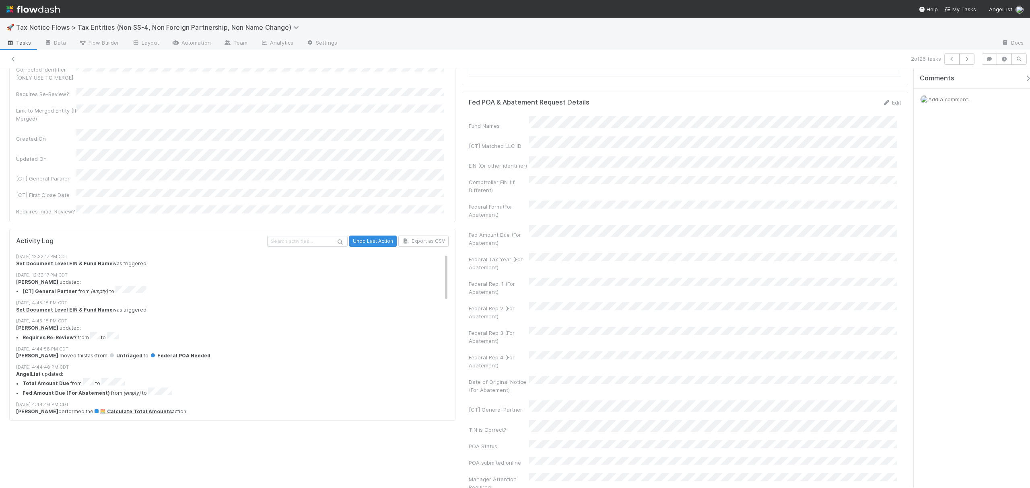
drag, startPoint x: 906, startPoint y: 190, endPoint x: 906, endPoint y: 292, distance: 101.8
click at [772, 292] on div "Checklist Federal POA Needed There are no checklist items for this stage. Add c…" at bounding box center [458, 267] width 917 height 1633
click at [772, 107] on div "Edit" at bounding box center [891, 103] width 19 height 8
click at [772, 106] on link "Edit" at bounding box center [891, 102] width 19 height 6
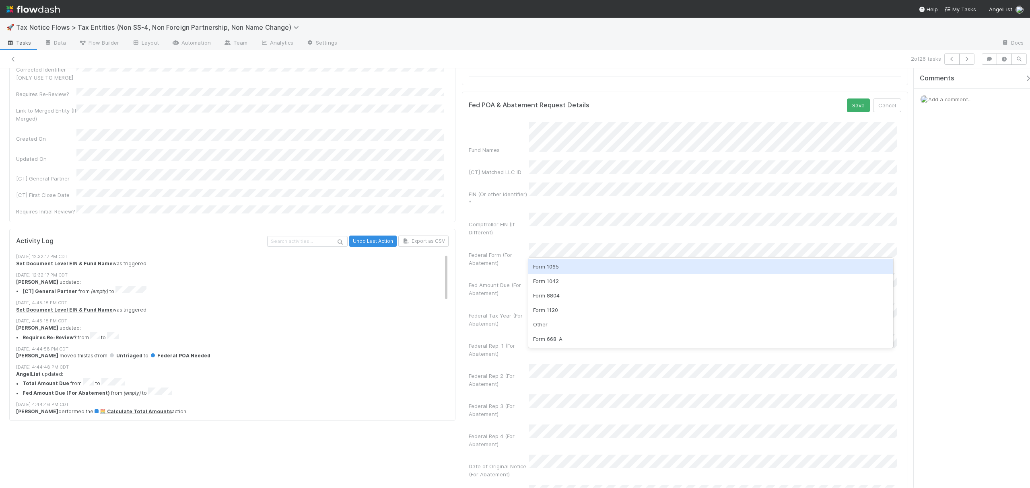
click at [562, 269] on div "Form 1065" at bounding box center [710, 266] width 364 height 14
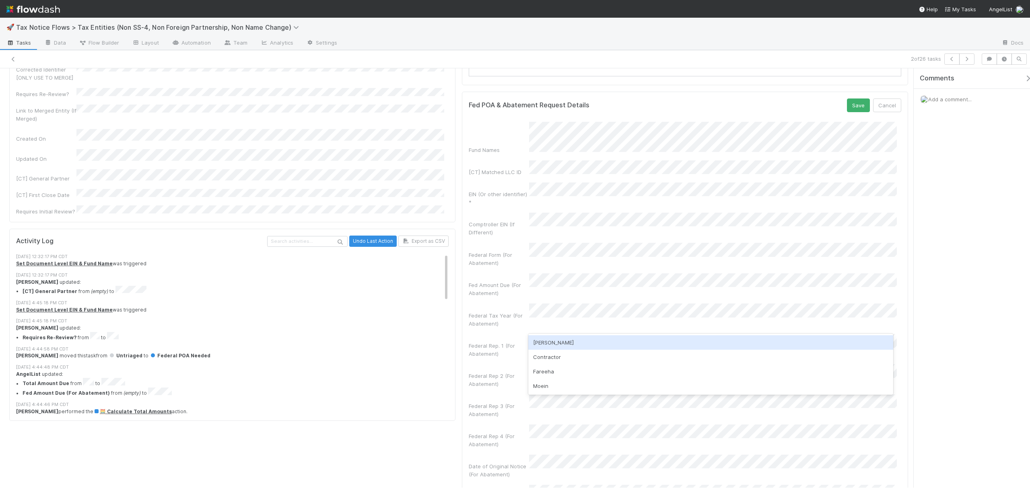
click at [559, 342] on div "Matza" at bounding box center [710, 342] width 364 height 14
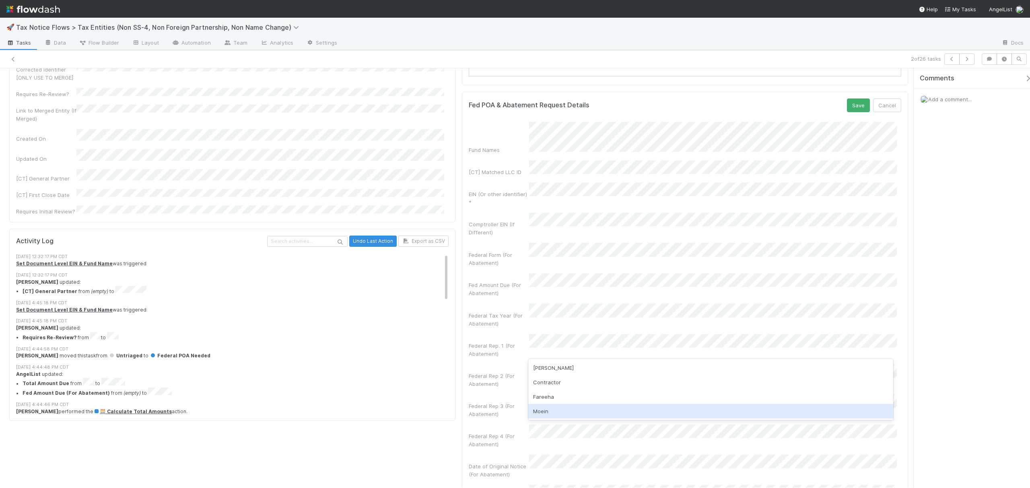
click at [547, 366] on div "Moein" at bounding box center [710, 411] width 364 height 14
click at [550, 366] on div "Fareeha" at bounding box center [710, 423] width 364 height 14
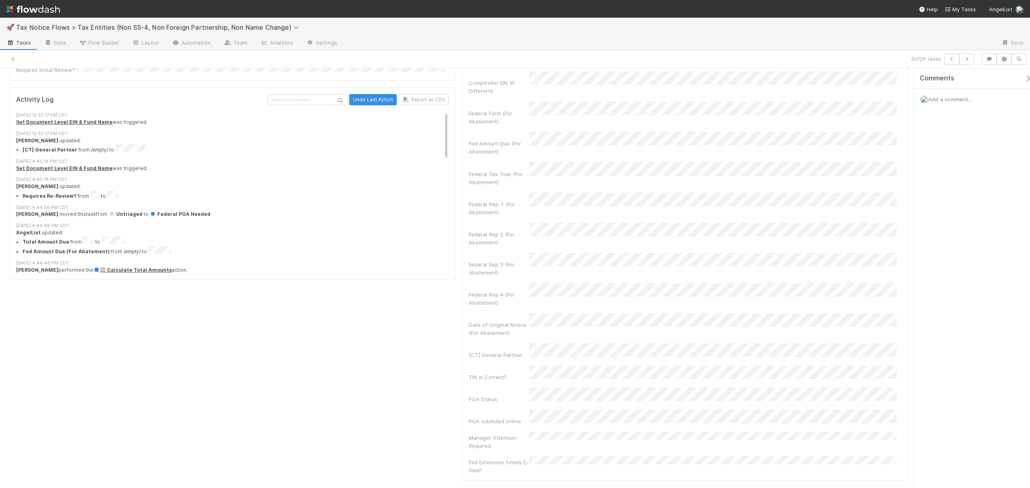
scroll to position [789, 0]
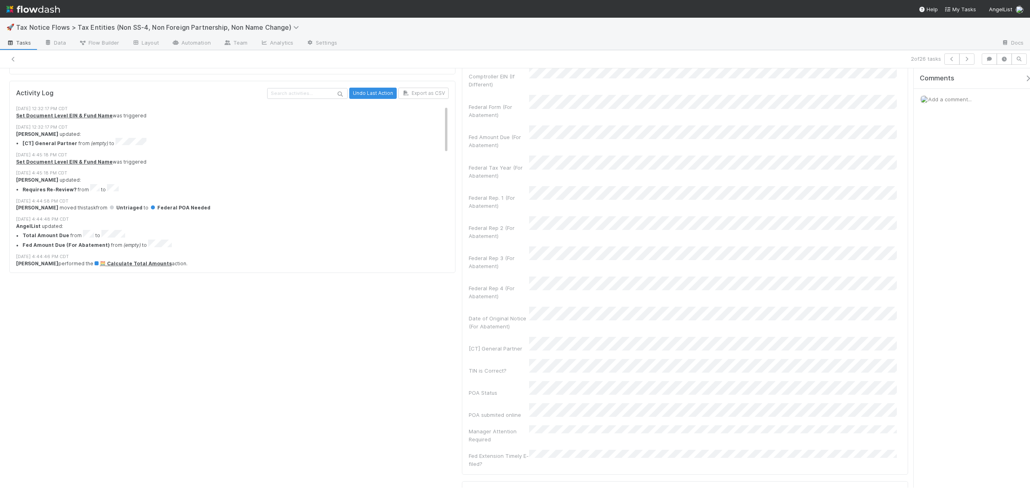
drag, startPoint x: 906, startPoint y: 277, endPoint x: 906, endPoint y: 307, distance: 29.4
click at [772, 307] on div "Checklist Federal POA Needed There are no checklist items for this stage. Add c…" at bounding box center [458, 169] width 917 height 1733
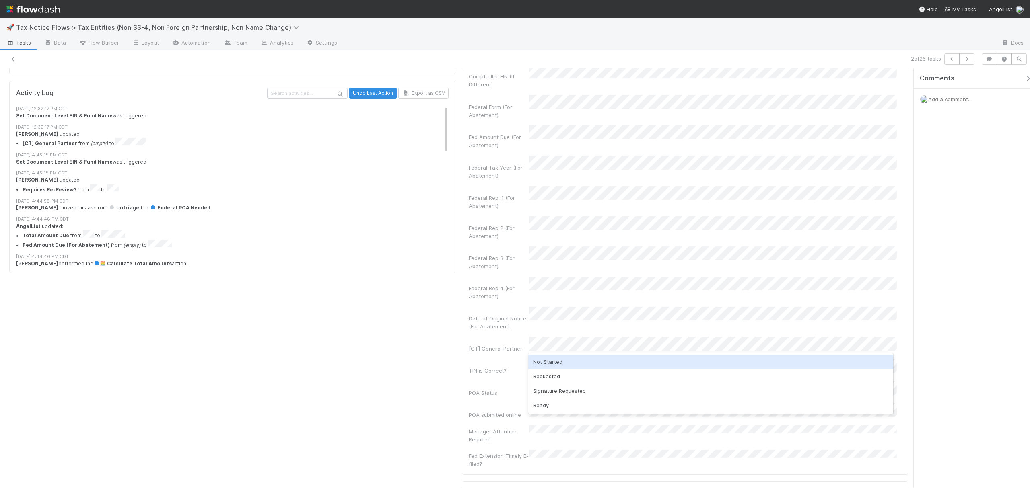
click at [562, 364] on div "Not Started" at bounding box center [710, 362] width 364 height 14
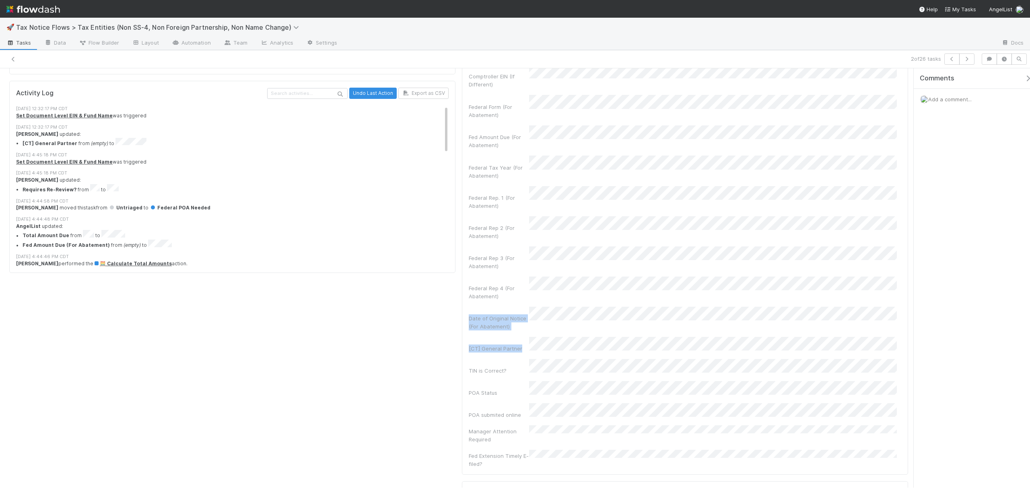
drag, startPoint x: 905, startPoint y: 303, endPoint x: 906, endPoint y: 261, distance: 42.2
click at [772, 261] on div "Checklist Federal POA Needed There are no checklist items for this stage. Add c…" at bounding box center [458, 169] width 917 height 1733
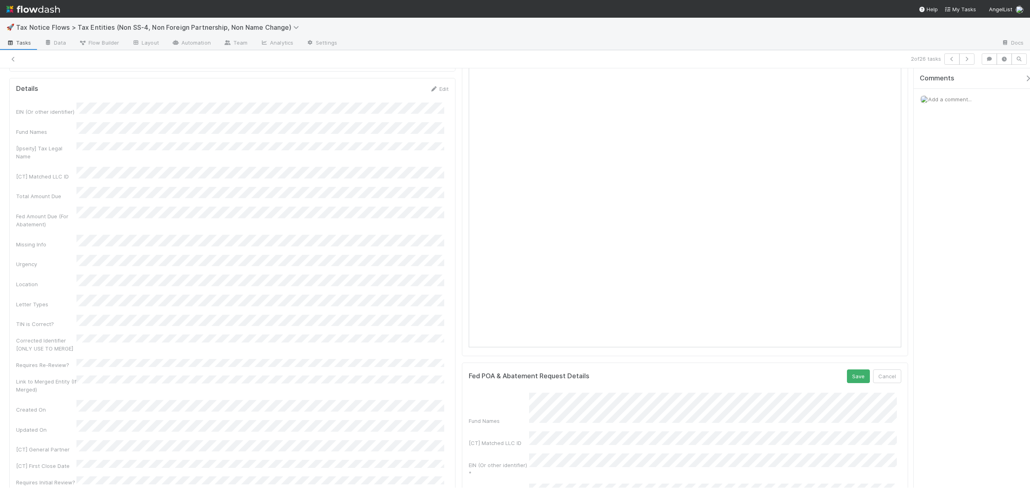
scroll to position [337, 0]
drag, startPoint x: 907, startPoint y: 237, endPoint x: 907, endPoint y: 229, distance: 8.0
click at [772, 366] on button "Save" at bounding box center [858, 410] width 23 height 14
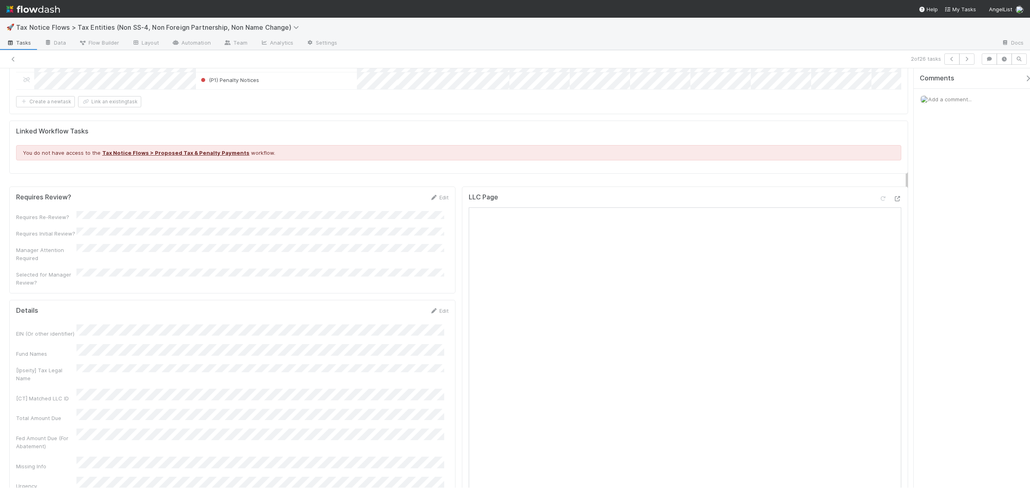
scroll to position [71, 0]
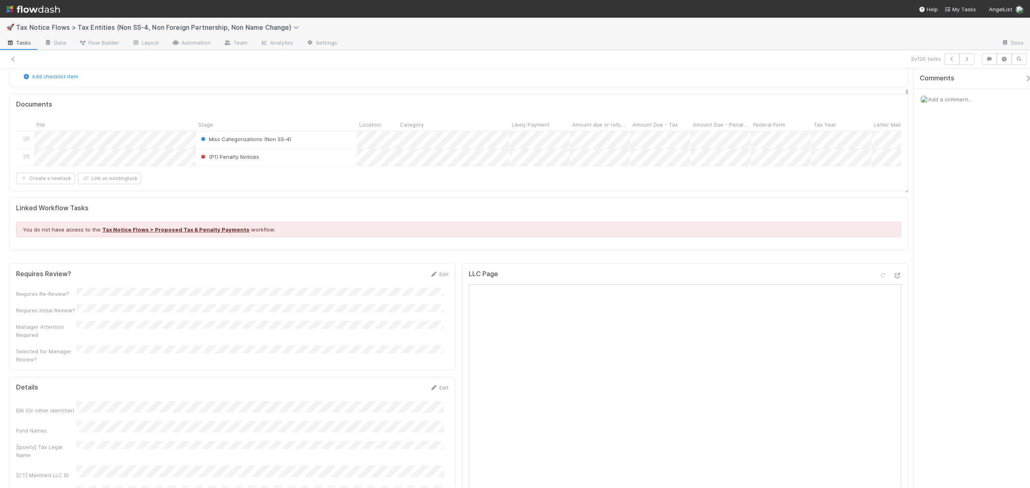
drag, startPoint x: 907, startPoint y: 228, endPoint x: 903, endPoint y: 163, distance: 65.3
click at [299, 159] on div "(P1) Penalty Notices" at bounding box center [276, 157] width 161 height 17
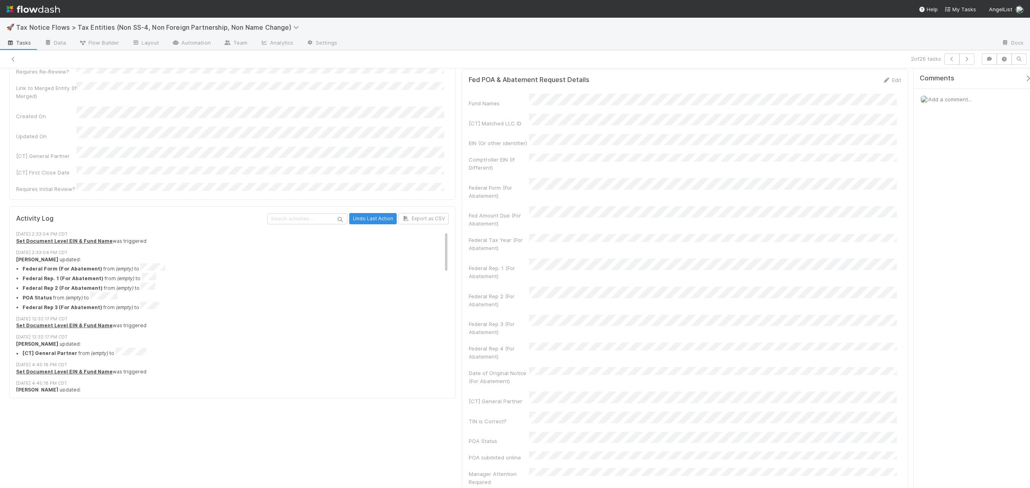
scroll to position [672, 0]
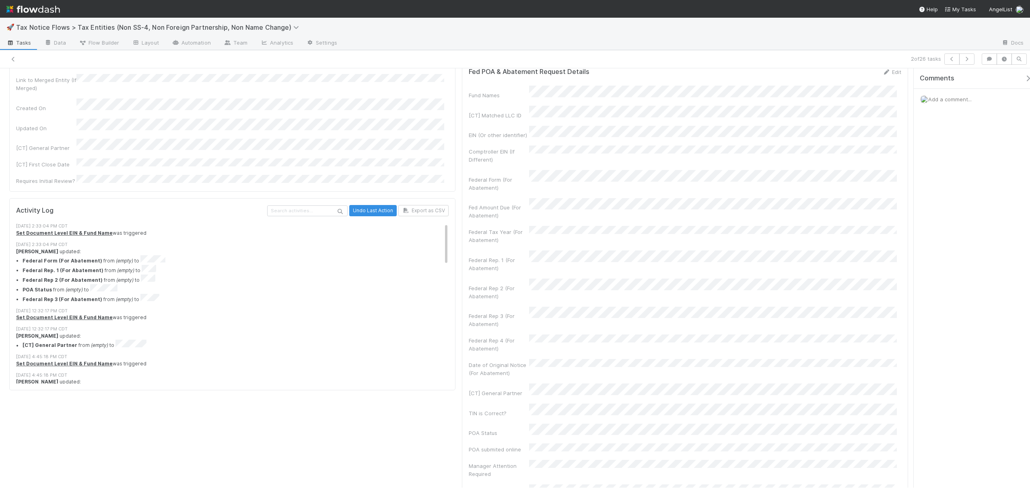
drag, startPoint x: 906, startPoint y: 109, endPoint x: 936, endPoint y: 264, distance: 157.9
click at [772, 264] on div "Federal POA Needed Assign Move to Written Abatement Queue Move to Live Call Que…" at bounding box center [515, 278] width 1030 height 420
click at [772, 75] on link "Edit" at bounding box center [891, 72] width 19 height 6
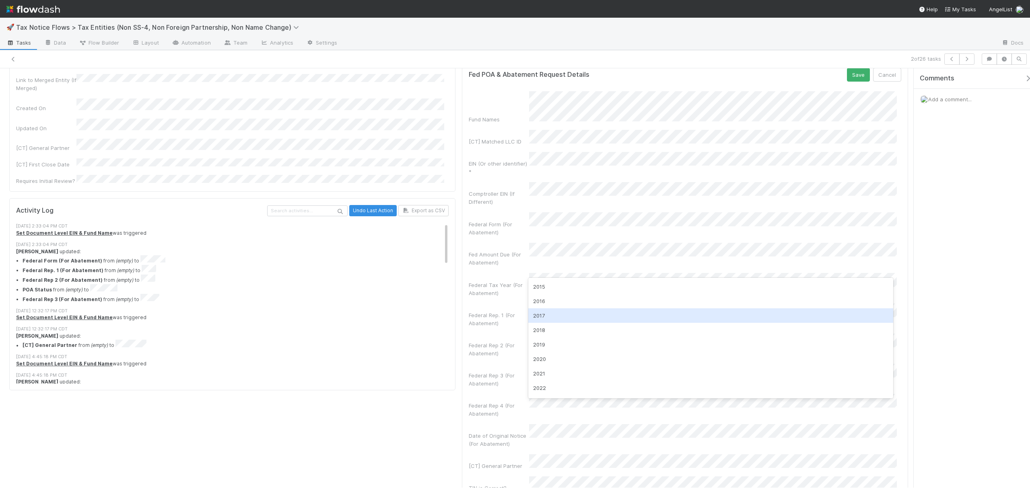
scroll to position [56, 0]
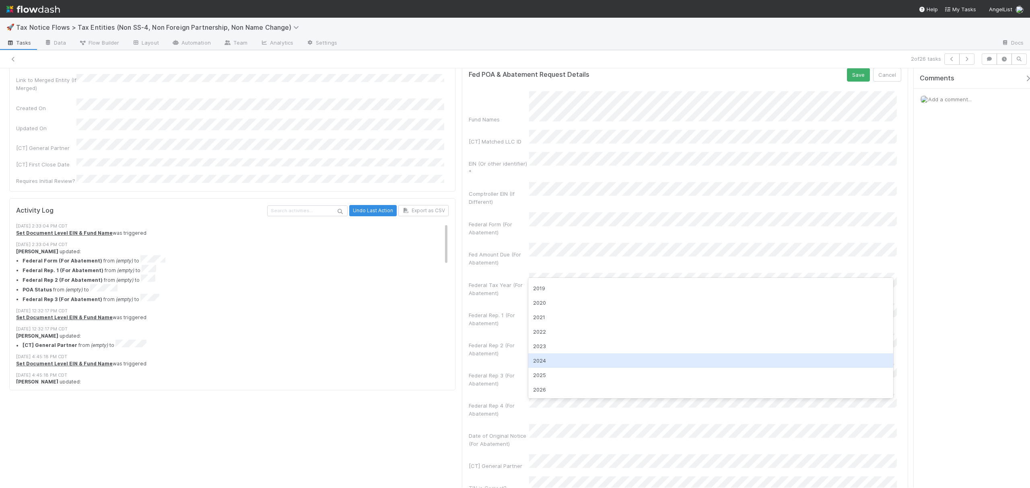
click at [535, 358] on div "2024" at bounding box center [710, 361] width 364 height 14
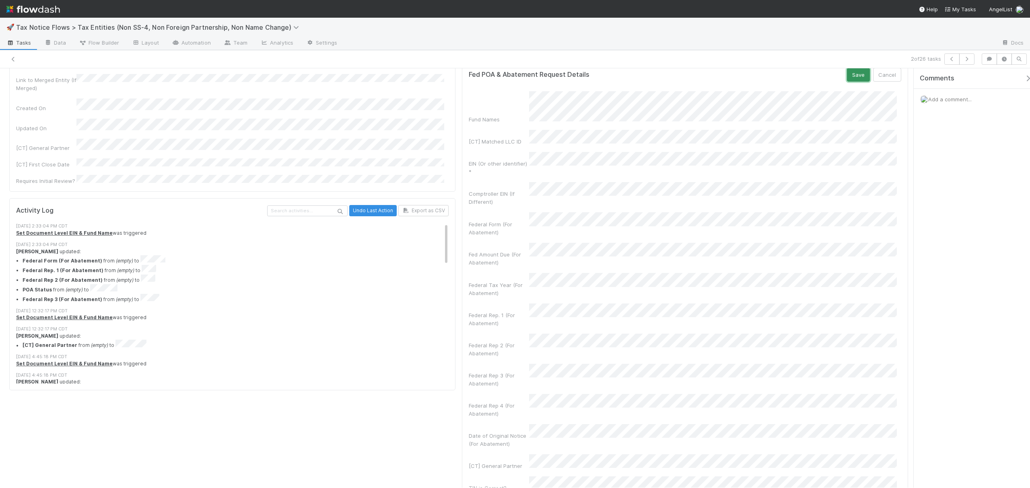
click at [772, 82] on button "Save" at bounding box center [858, 75] width 23 height 14
click at [772, 75] on icon at bounding box center [886, 72] width 8 height 5
click at [684, 322] on div "4" at bounding box center [684, 322] width 11 height 11
click at [772, 93] on form "Fed POA & Abatement Request Details Save Cancel Fund Names [CT] Matched LLC ID …" at bounding box center [685, 327] width 432 height 518
click at [772, 82] on button "Save" at bounding box center [858, 75] width 23 height 14
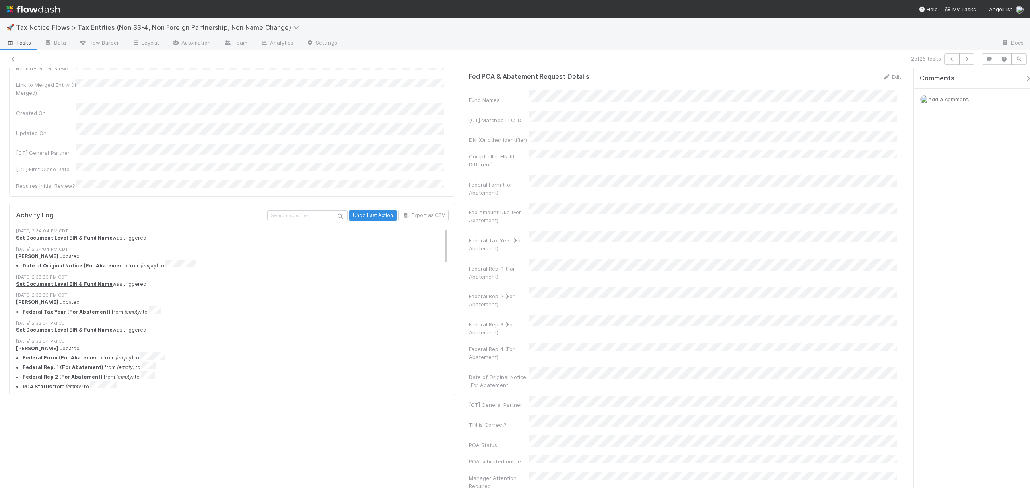
scroll to position [694, 0]
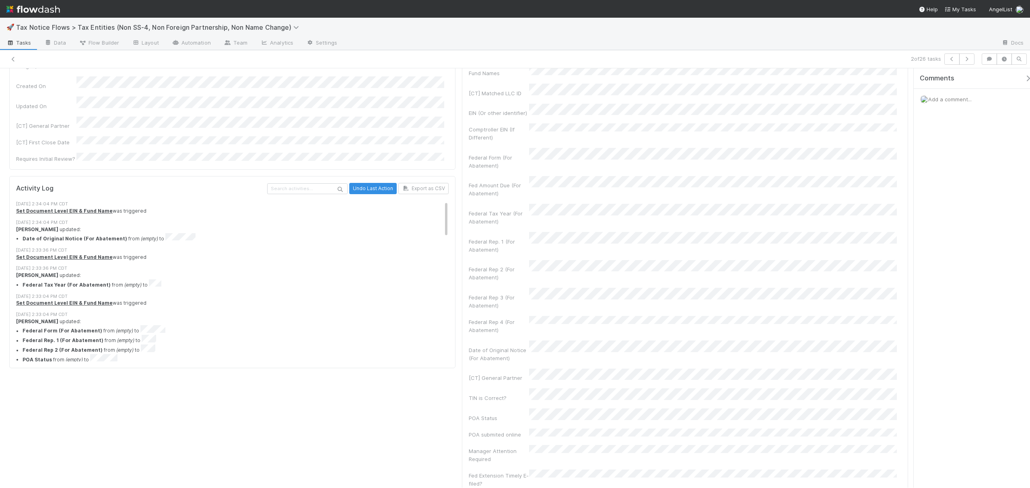
drag, startPoint x: 906, startPoint y: 251, endPoint x: 918, endPoint y: 263, distance: 16.8
click at [772, 263] on div "Federal POA Needed Assign Move to Written Abatement Queue Move to Live Call Que…" at bounding box center [515, 278] width 1030 height 420
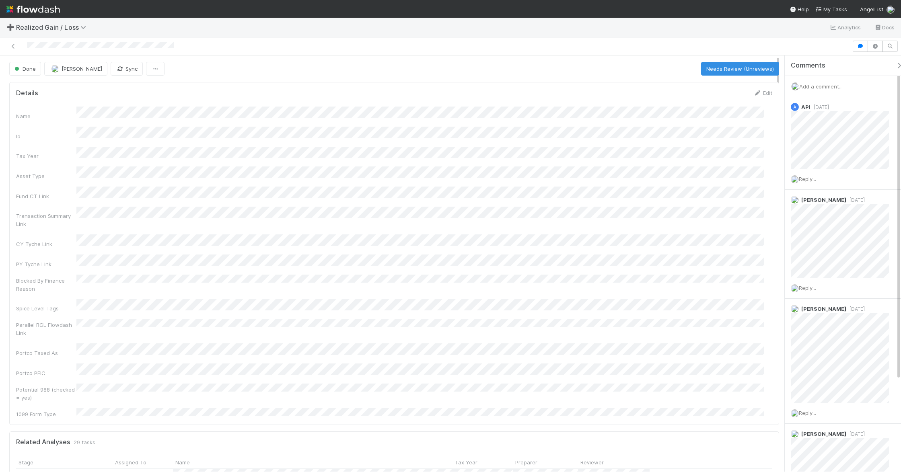
scroll to position [155, 739]
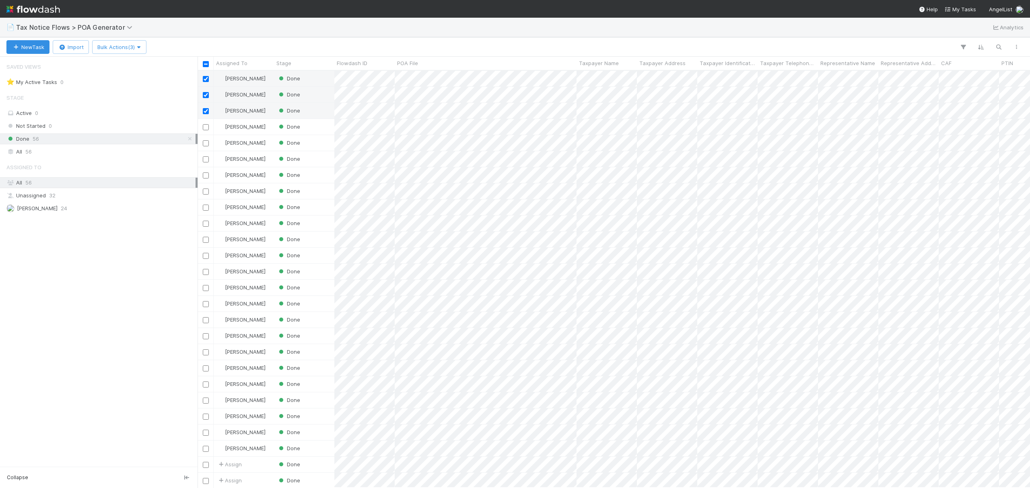
scroll to position [409, 824]
